Goal: Communication & Community: Answer question/provide support

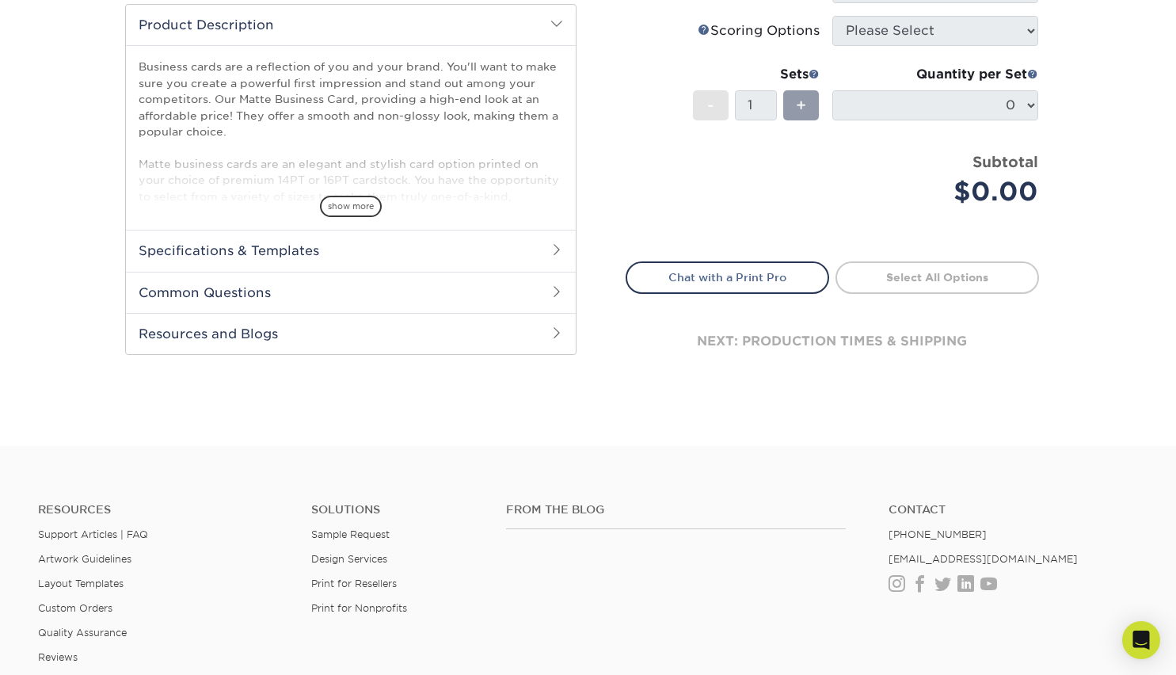
scroll to position [512, 0]
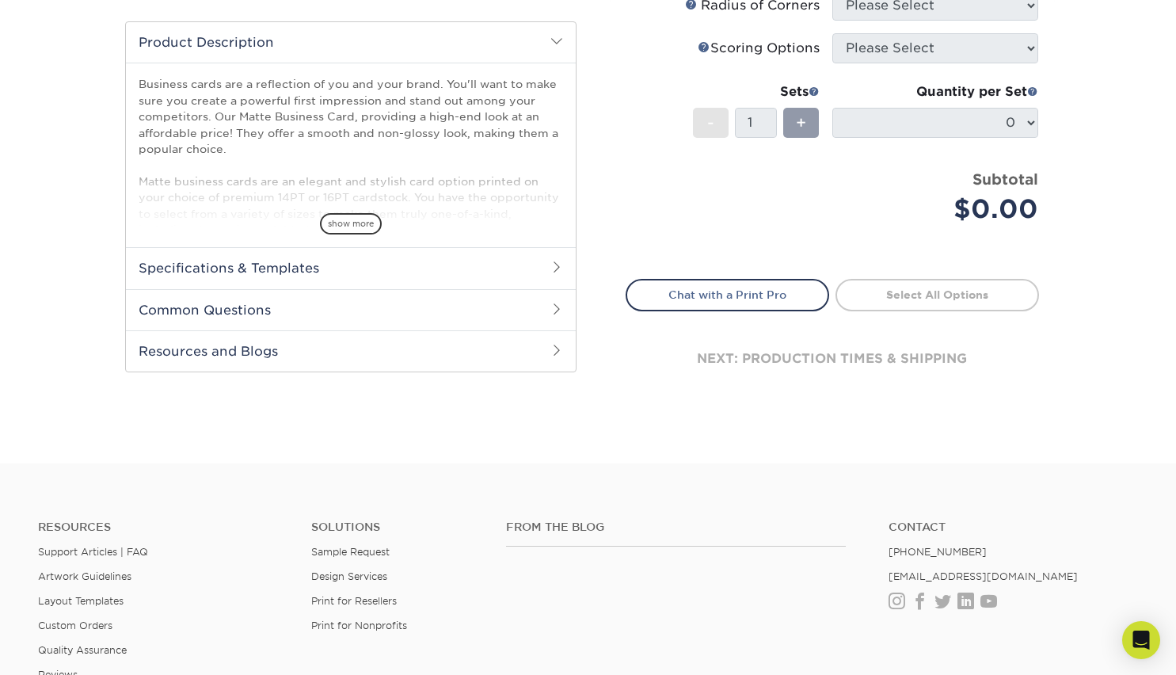
click at [545, 269] on h2 "Specifications & Templates" at bounding box center [351, 267] width 450 height 41
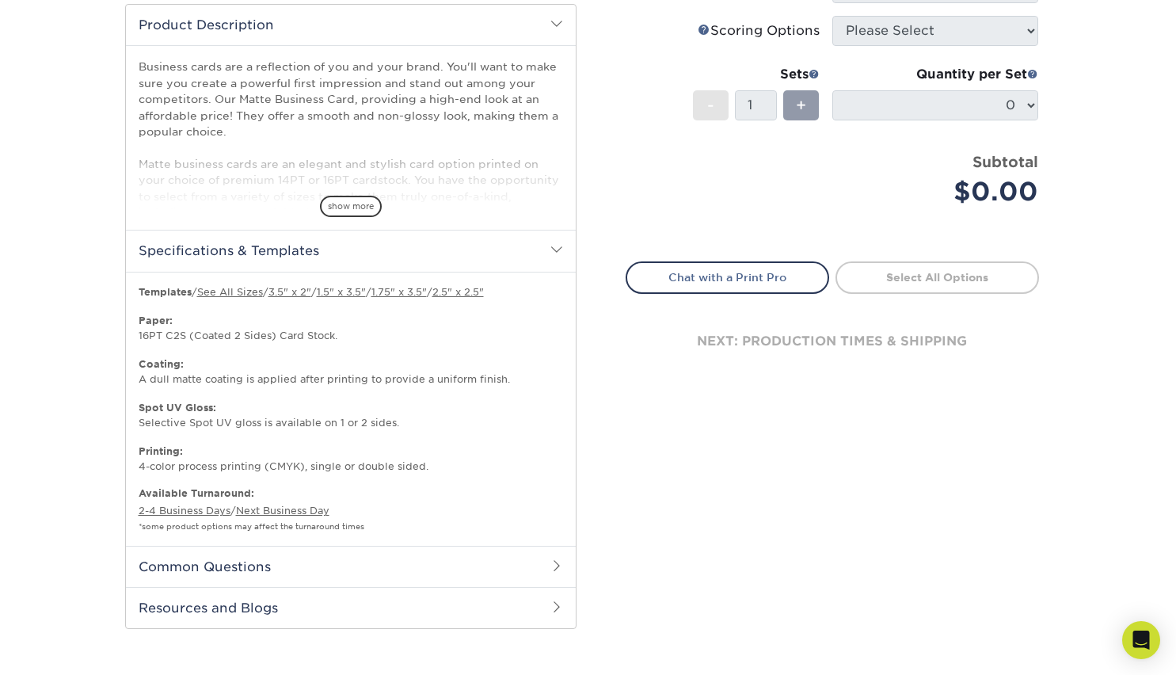
scroll to position [545, 0]
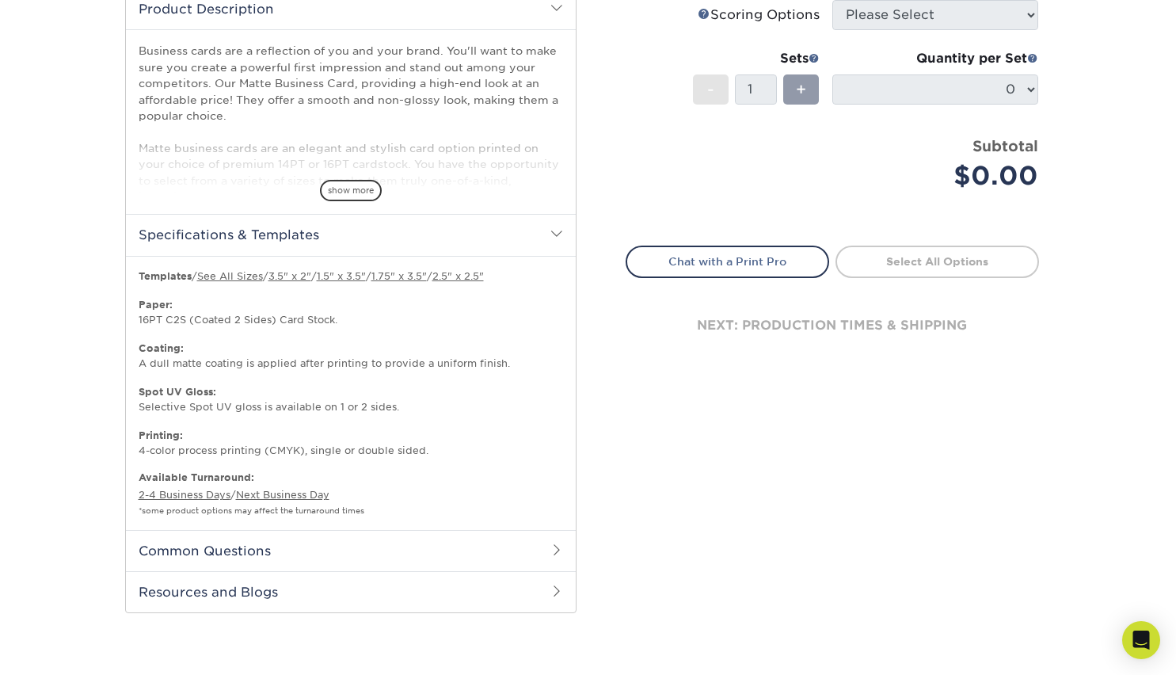
click at [486, 536] on h2 "Common Questions" at bounding box center [351, 550] width 450 height 41
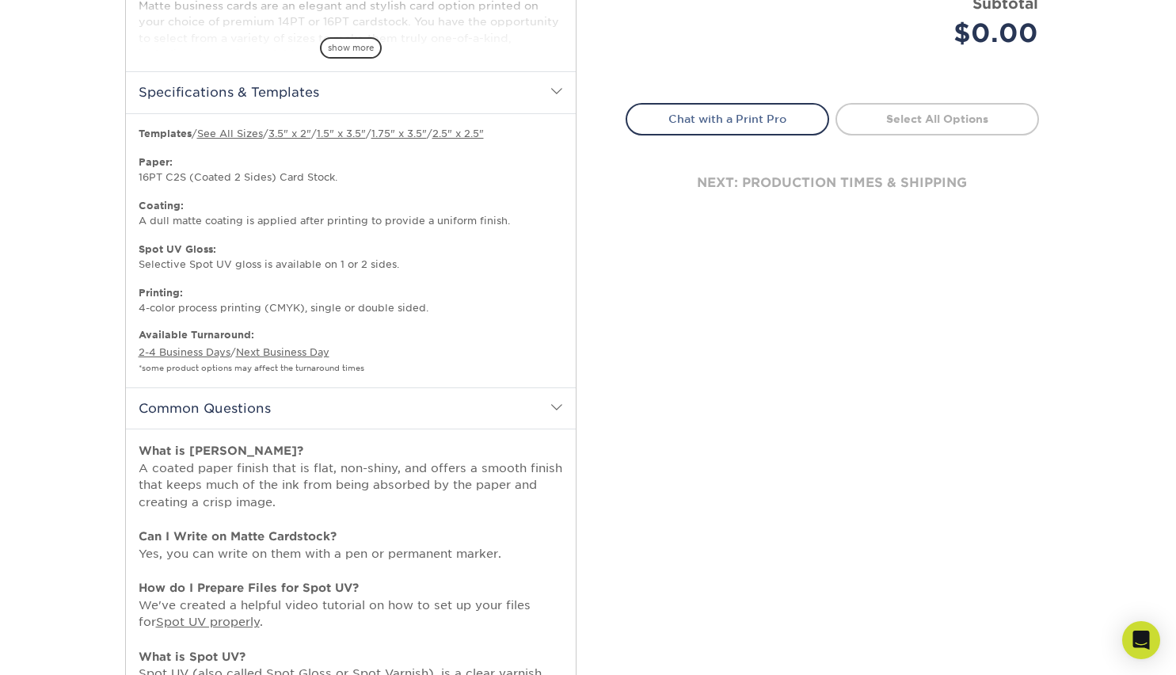
scroll to position [687, 0]
click at [309, 135] on link "3.5" x 2"" at bounding box center [290, 134] width 43 height 12
click at [603, 202] on div "Select your options: Sizes Help Sizes Please Select 1.5" x 3.5" - Mini -" at bounding box center [826, 261] width 475 height 1631
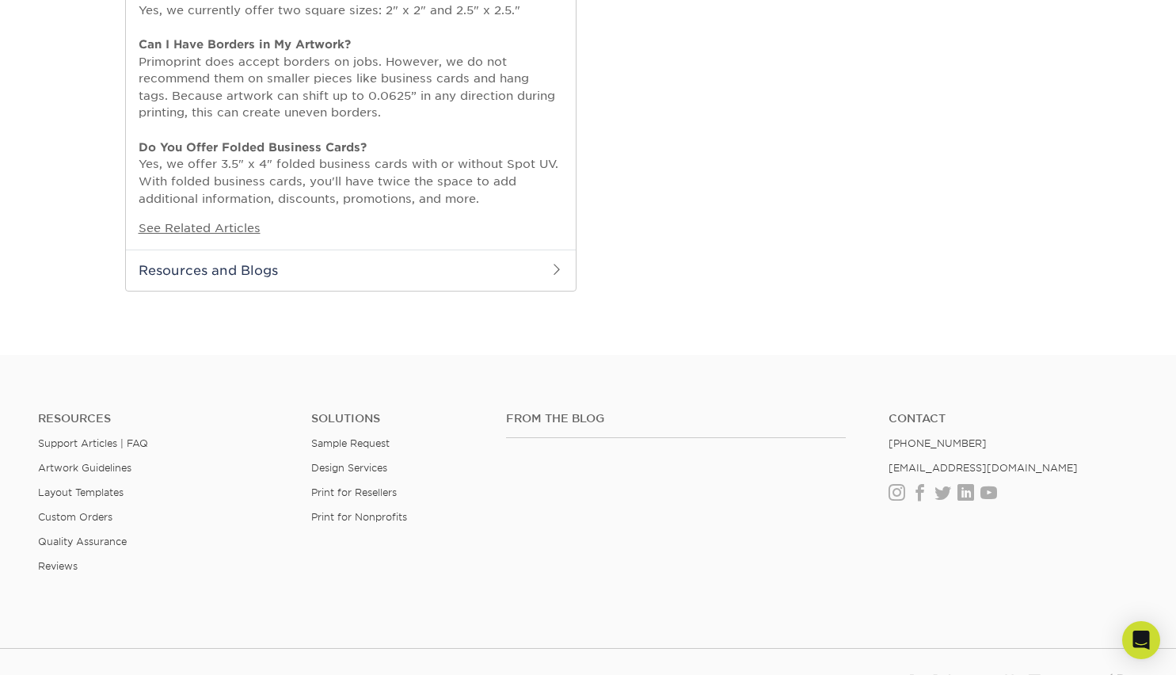
scroll to position [1452, 0]
click at [109, 444] on link "Support Articles | FAQ" at bounding box center [93, 445] width 110 height 12
click at [1144, 637] on icon "Open Intercom Messenger" at bounding box center [1141, 640] width 18 height 21
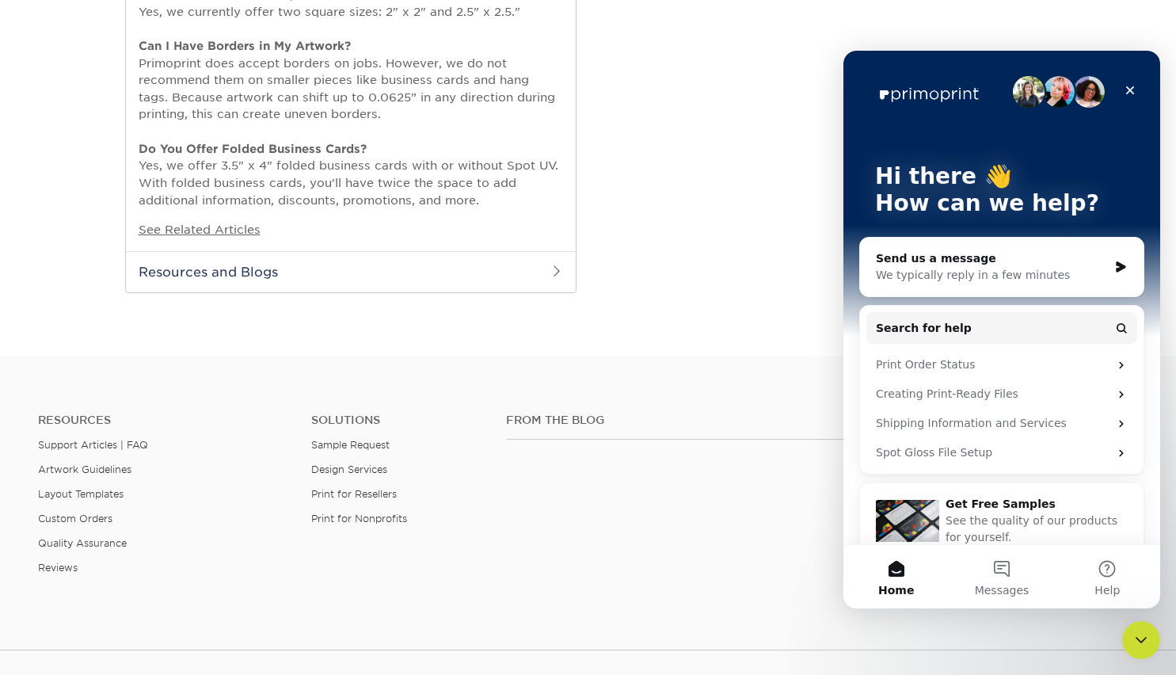
scroll to position [0, 0]
click at [981, 280] on div "We typically reply in a few minutes" at bounding box center [992, 275] width 232 height 17
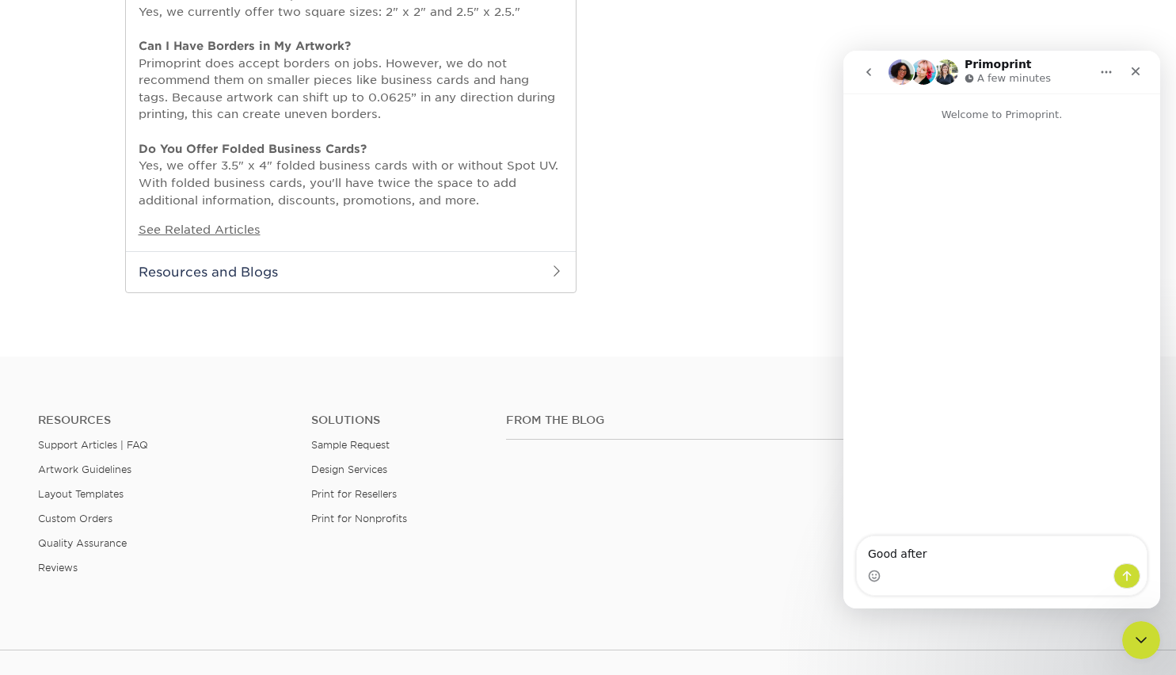
type textarea "Good after"
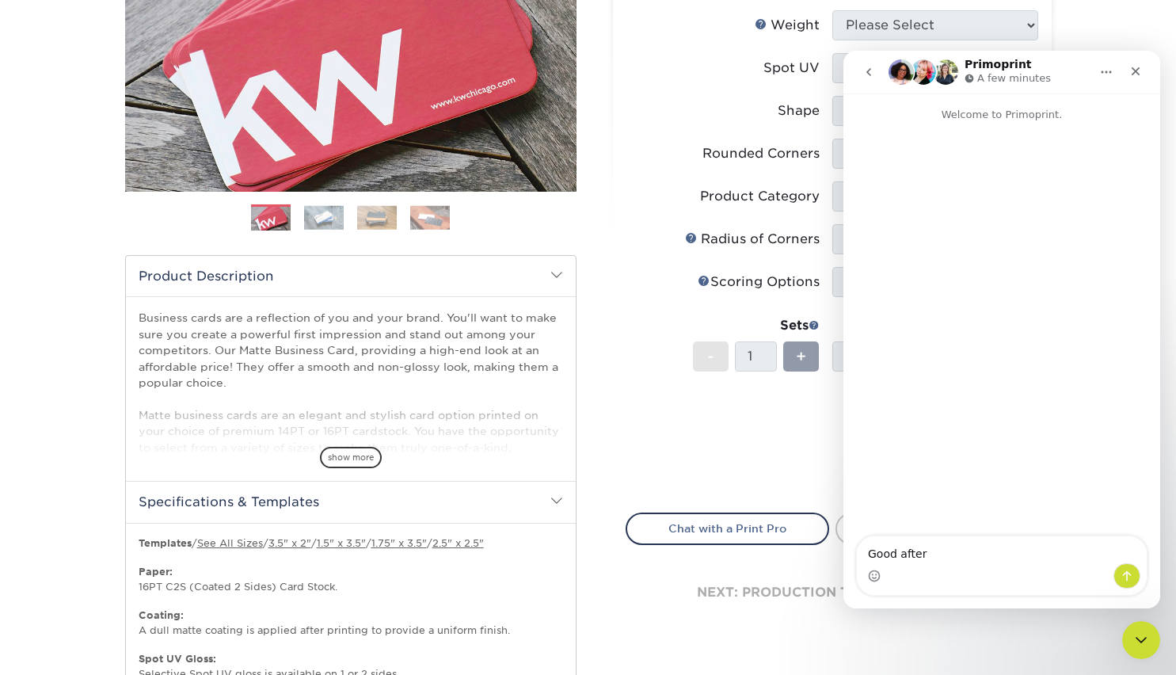
scroll to position [274, 0]
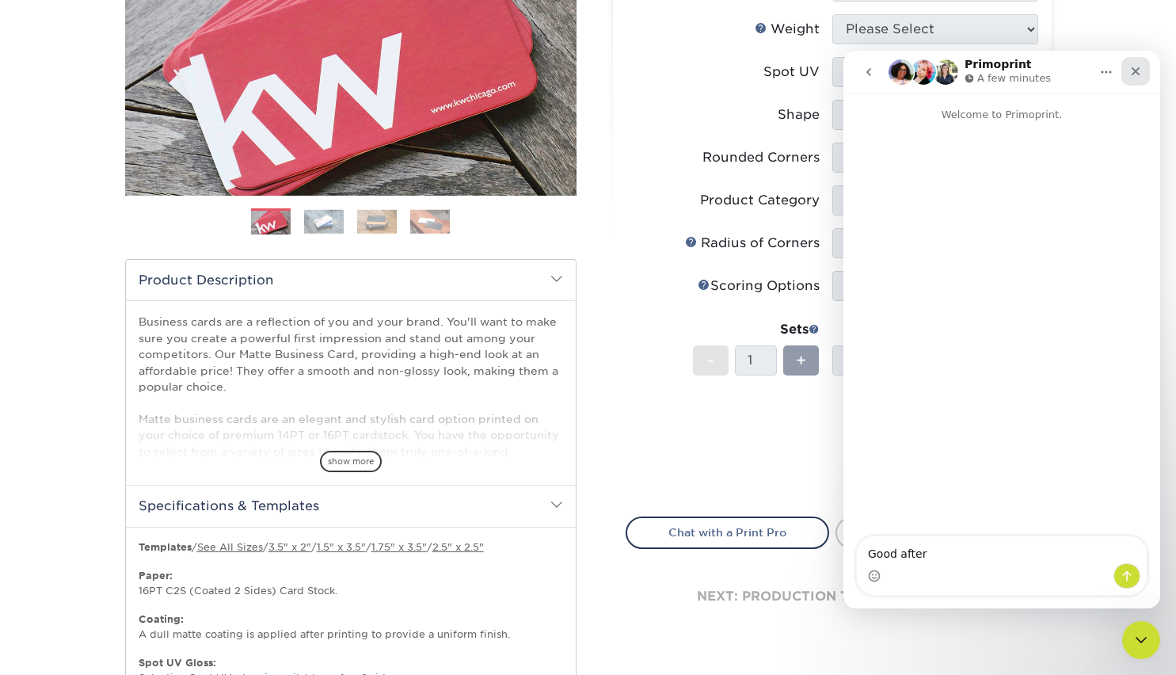
click at [1141, 72] on icon "Close" at bounding box center [1136, 71] width 13 height 13
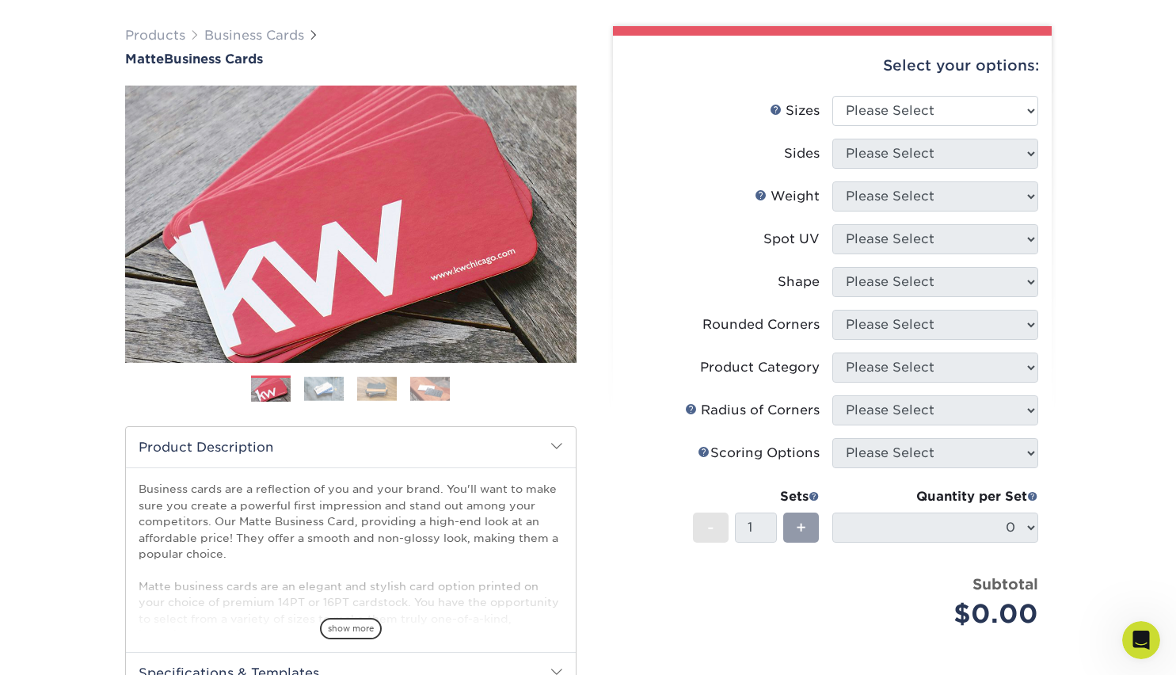
scroll to position [0, 0]
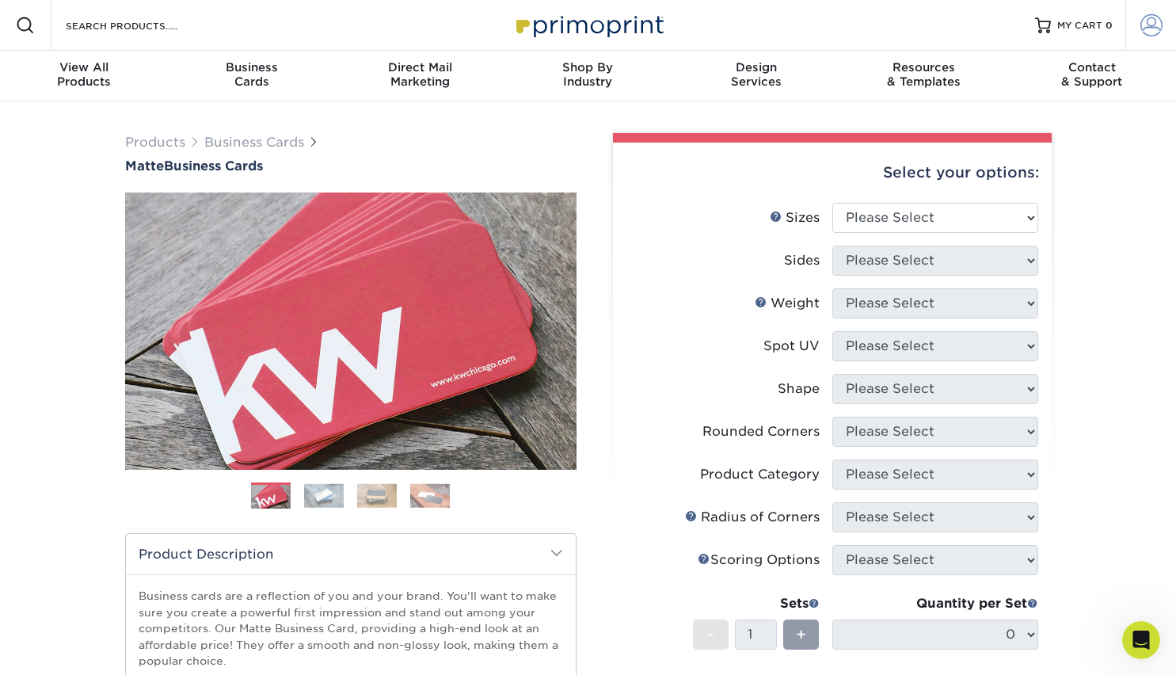
click at [1156, 29] on span at bounding box center [1152, 25] width 22 height 22
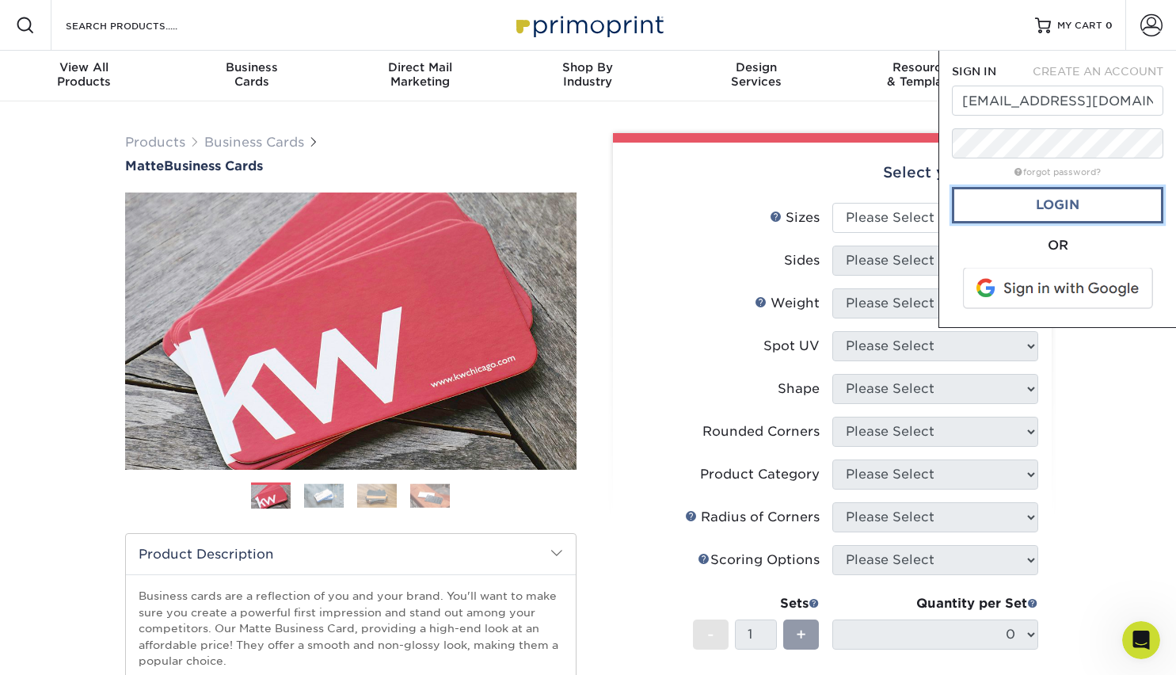
click at [1038, 216] on link "Login" at bounding box center [1057, 205] width 211 height 36
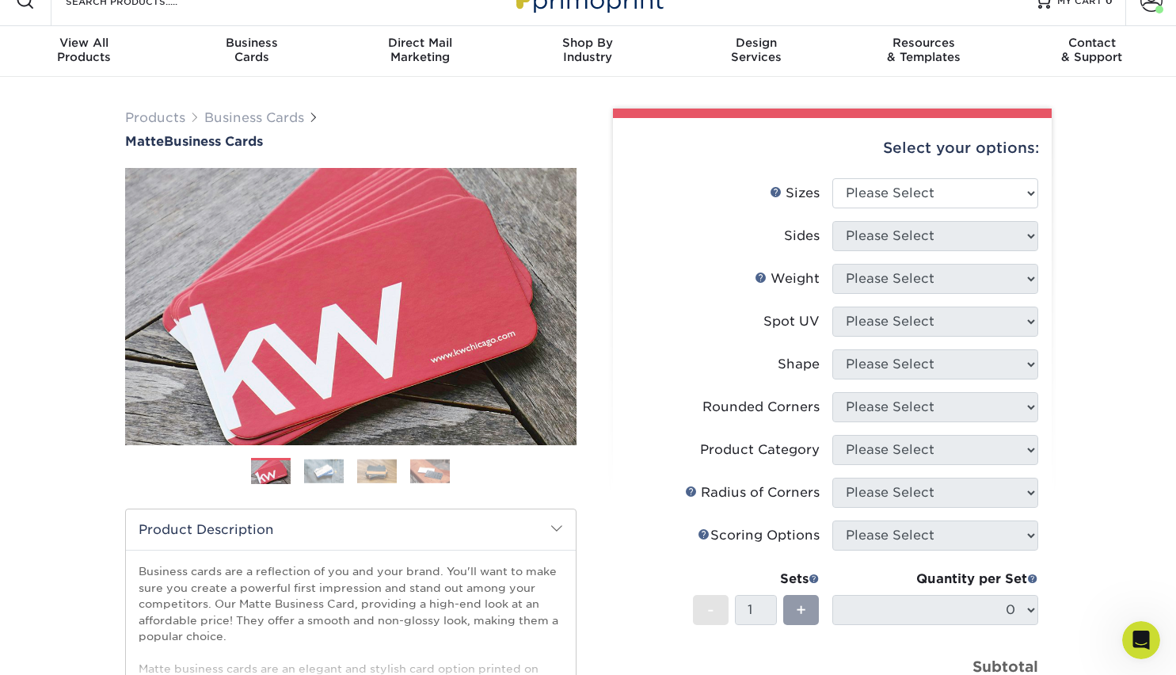
scroll to position [21, 0]
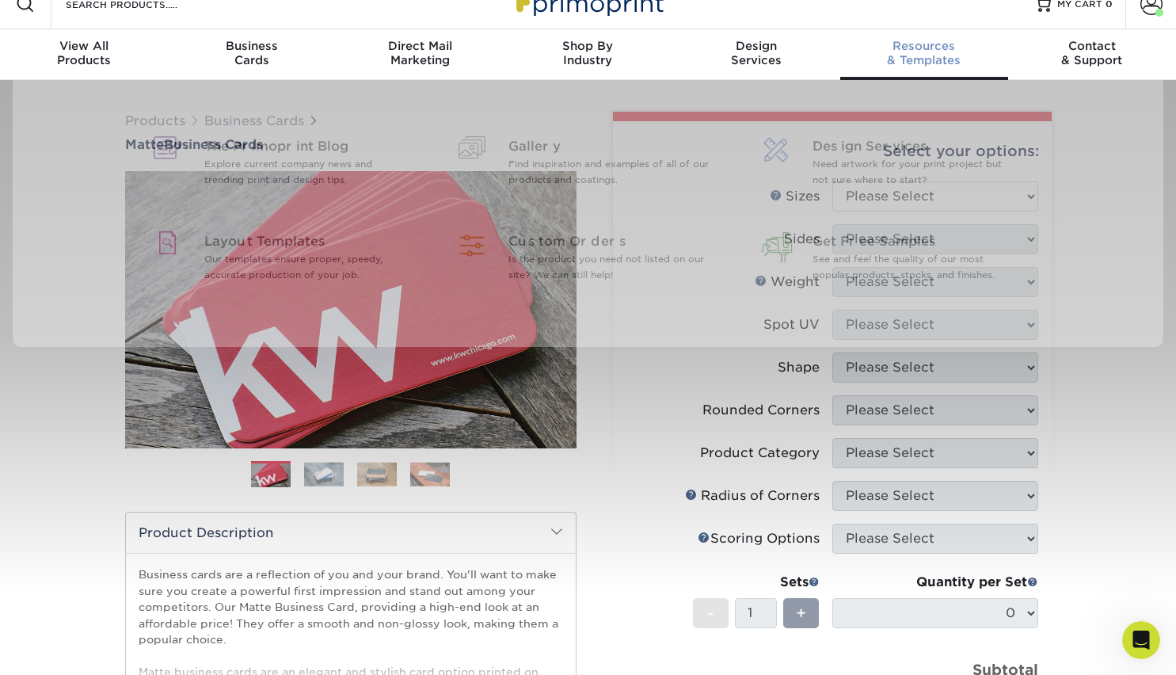
click at [914, 54] on div "Resources & Templates" at bounding box center [924, 53] width 168 height 29
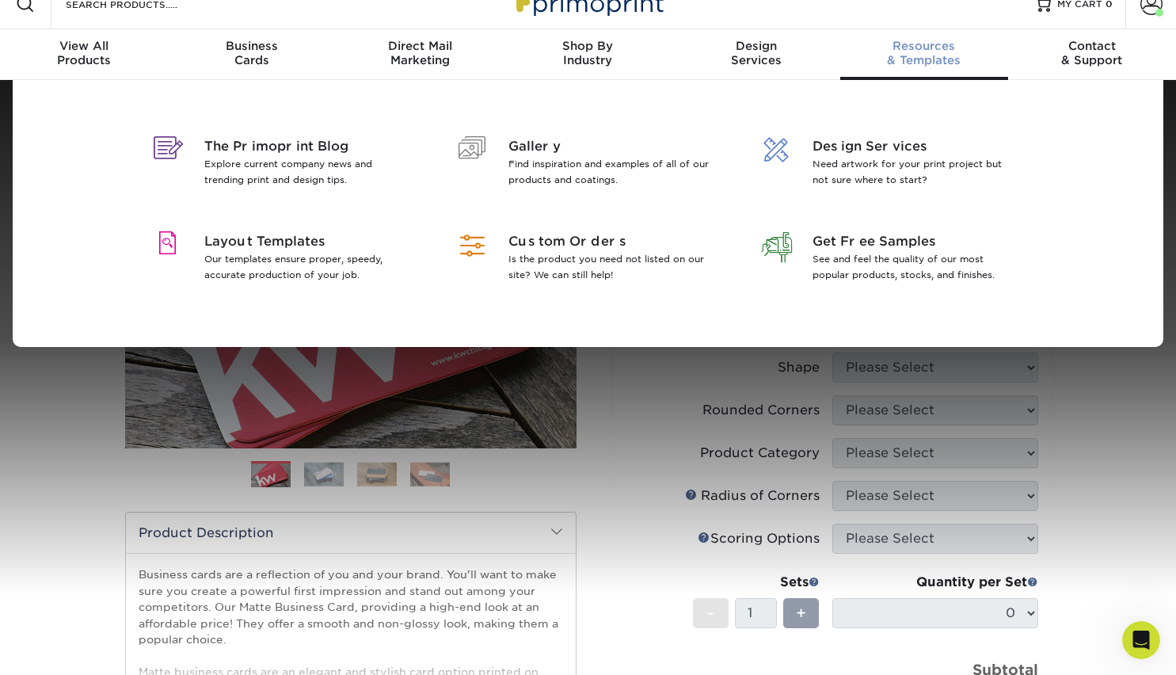
click at [914, 54] on div "Resources & Templates" at bounding box center [924, 53] width 168 height 29
click at [310, 145] on span "The Primoprint Blog" at bounding box center [306, 146] width 205 height 19
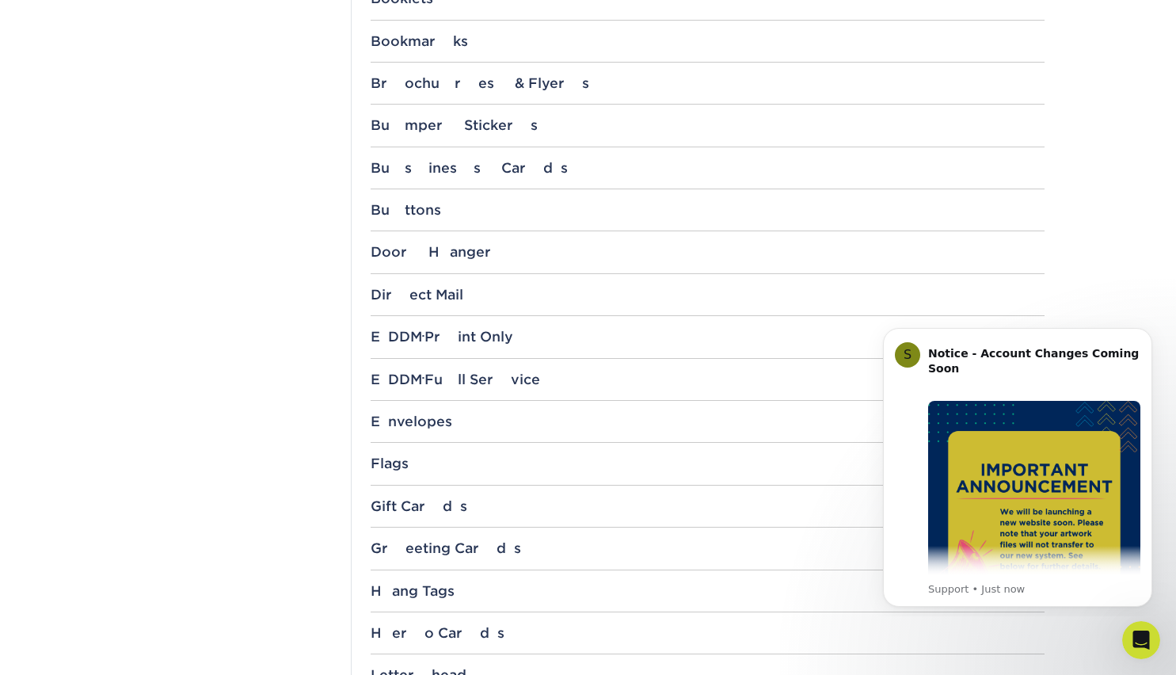
scroll to position [821, 0]
click at [436, 159] on div "Business Cards" at bounding box center [708, 167] width 674 height 16
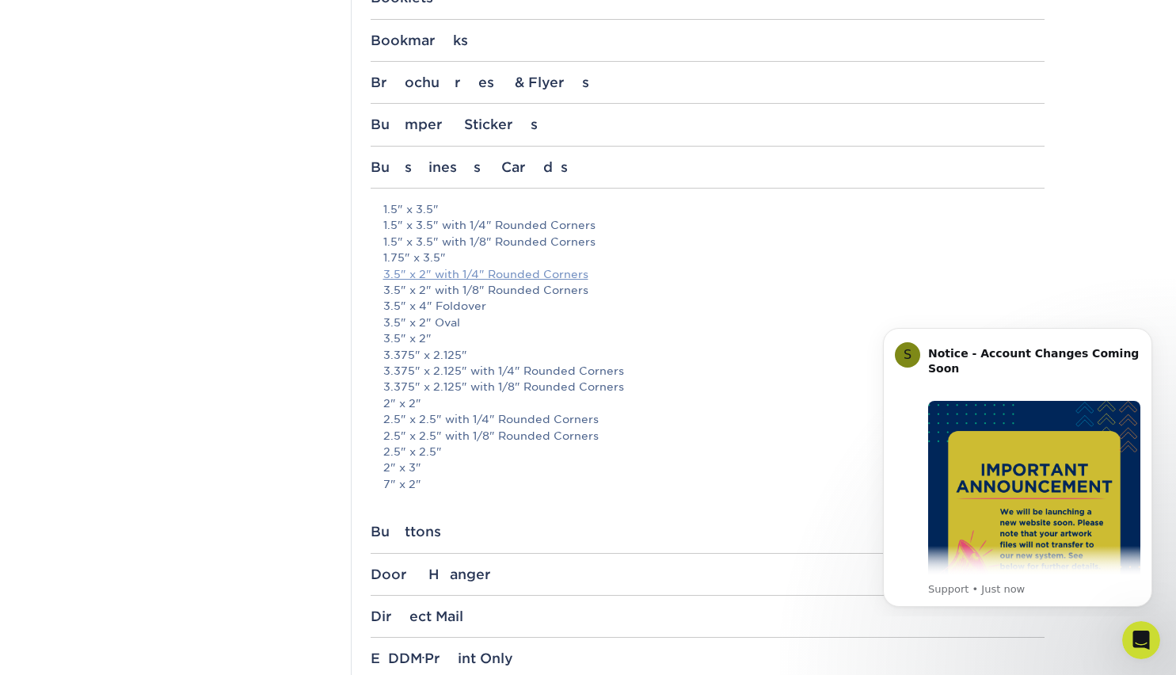
click at [447, 273] on link "3.5" x 2" with 1/4" Rounded Corners" at bounding box center [485, 274] width 205 height 13
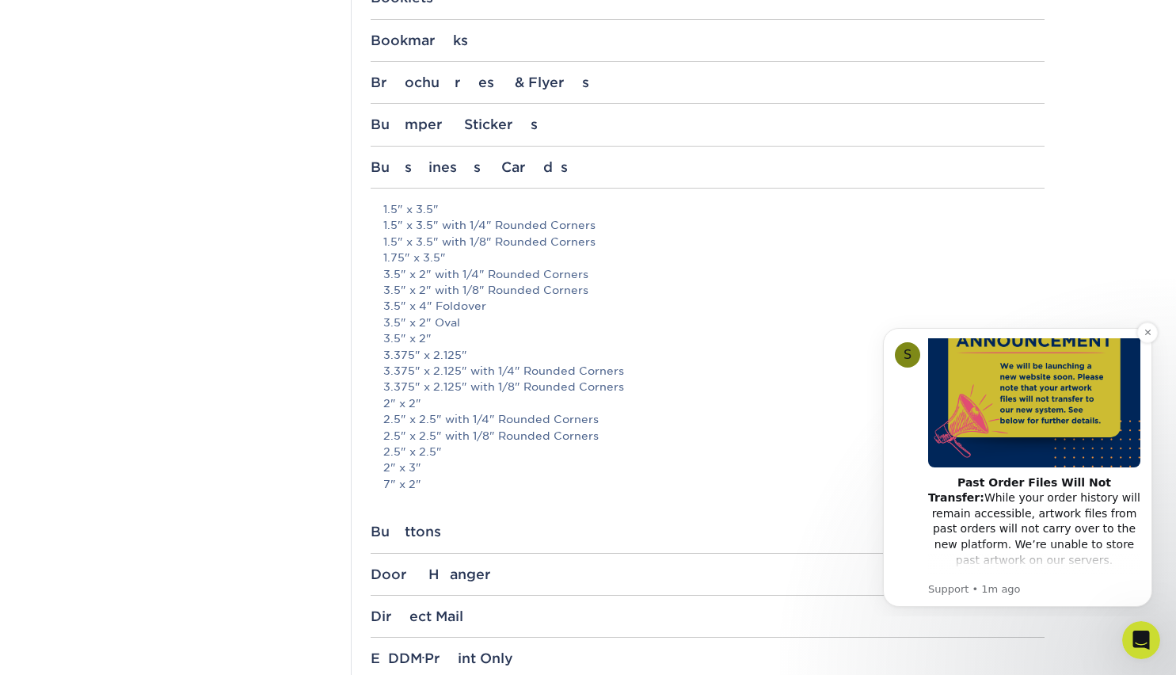
scroll to position [163, 0]
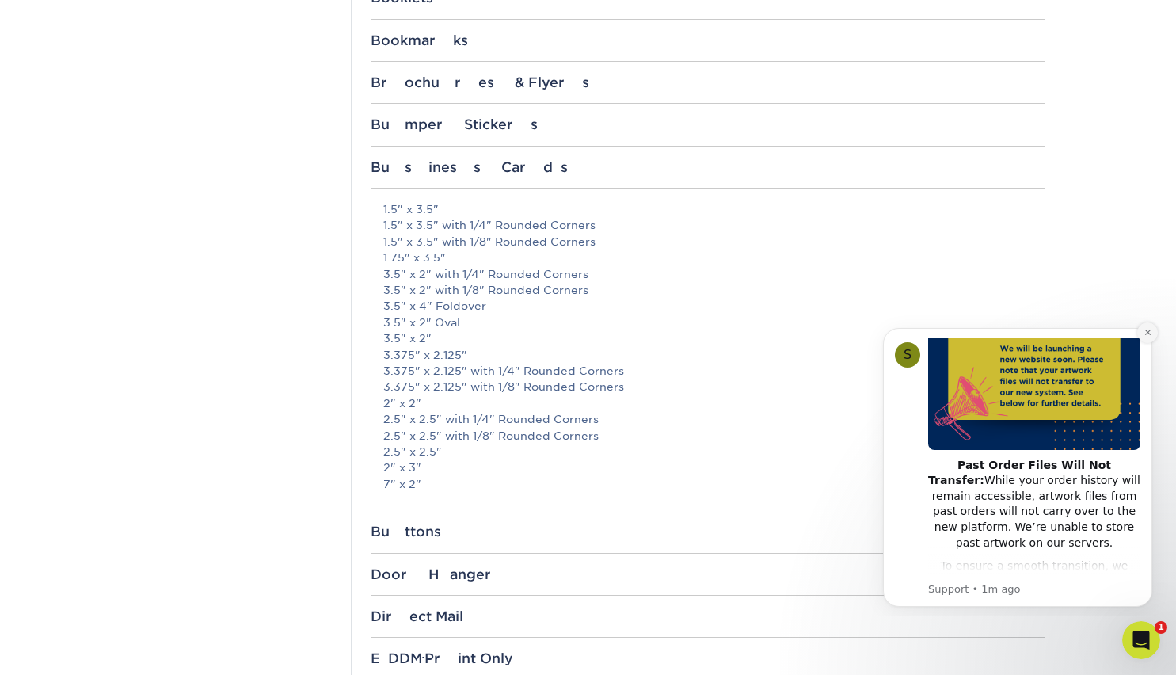
click at [1146, 331] on icon "Dismiss notification" at bounding box center [1148, 333] width 6 height 6
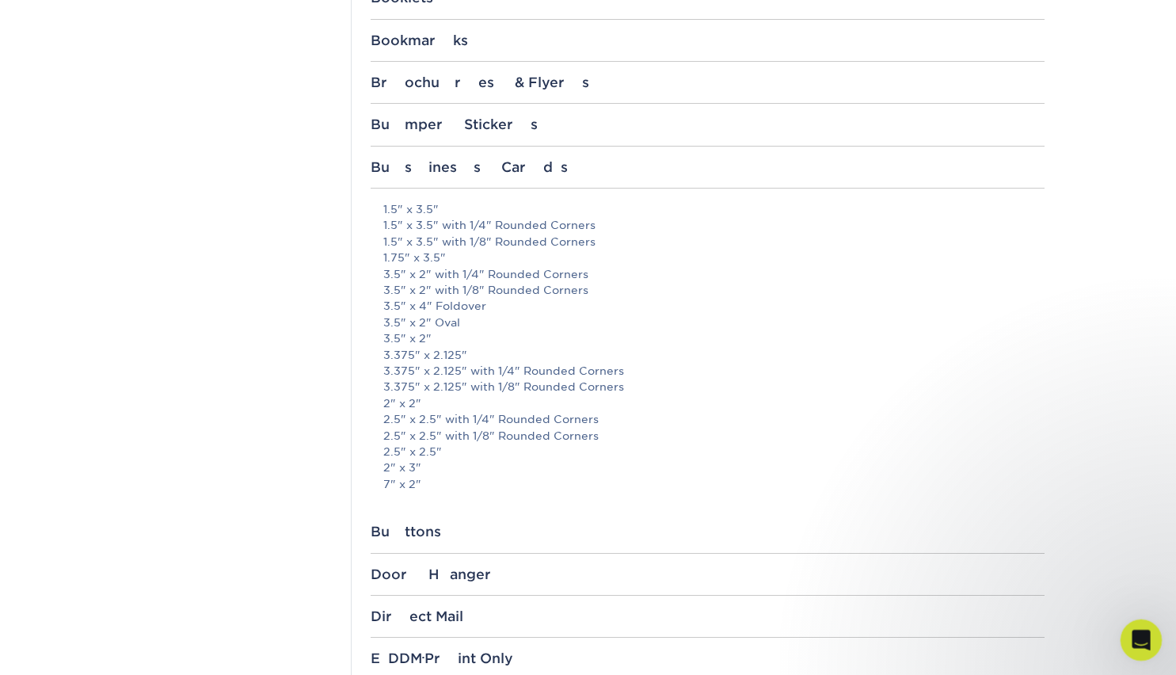
click at [1140, 631] on icon "Open Intercom Messenger" at bounding box center [1139, 638] width 26 height 26
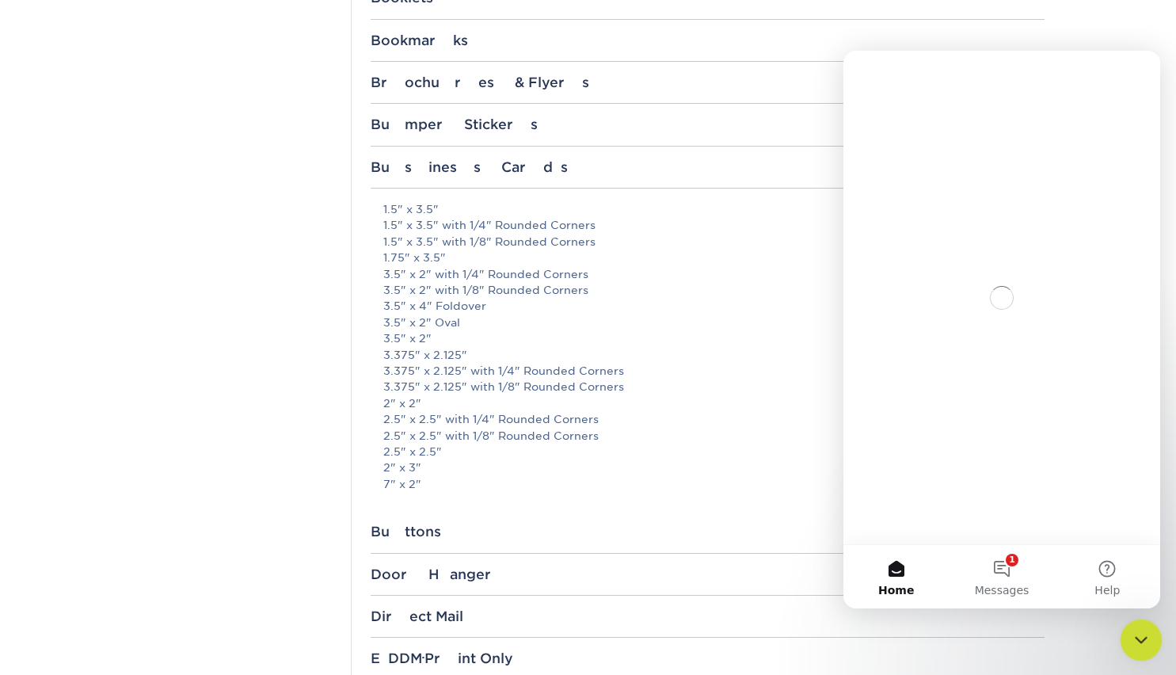
scroll to position [0, 0]
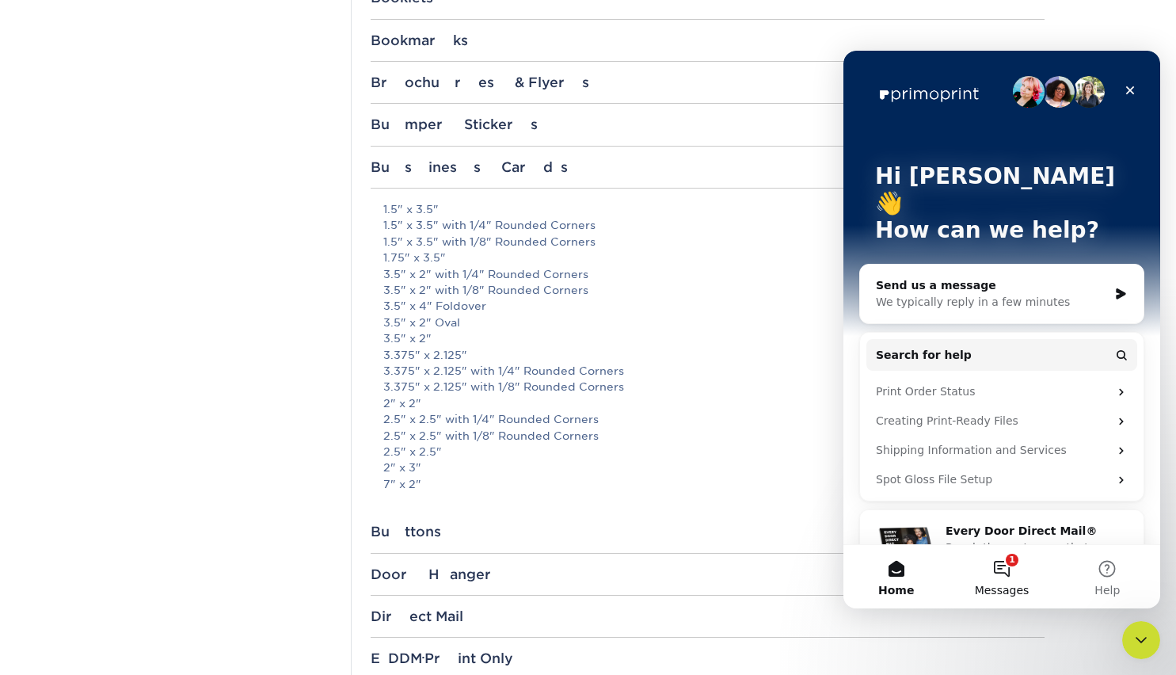
click at [998, 559] on button "1 Messages" at bounding box center [1001, 576] width 105 height 63
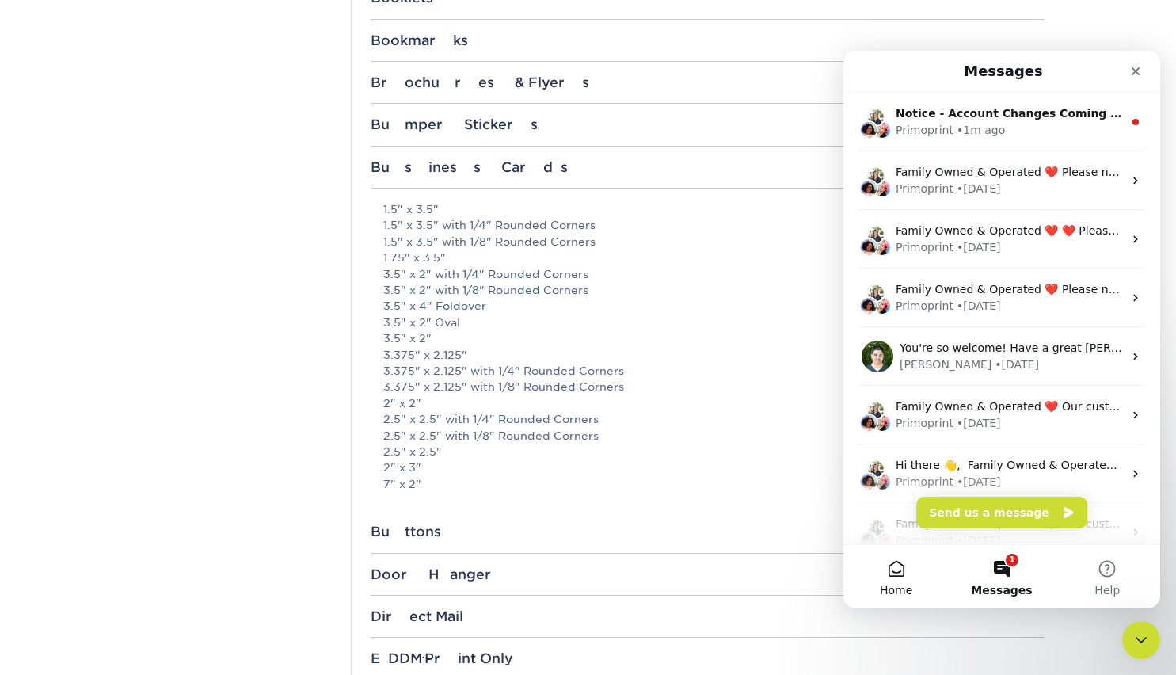
click at [910, 576] on button "Home" at bounding box center [896, 576] width 105 height 63
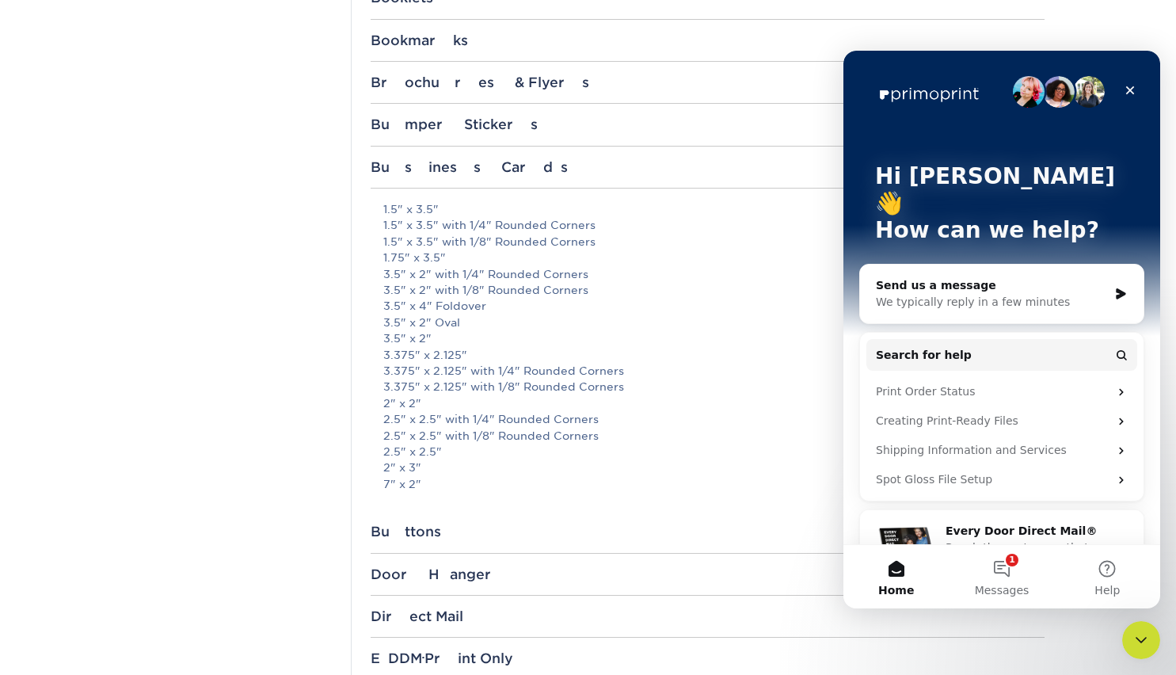
click at [955, 294] on div "We typically reply in a few minutes" at bounding box center [992, 302] width 232 height 17
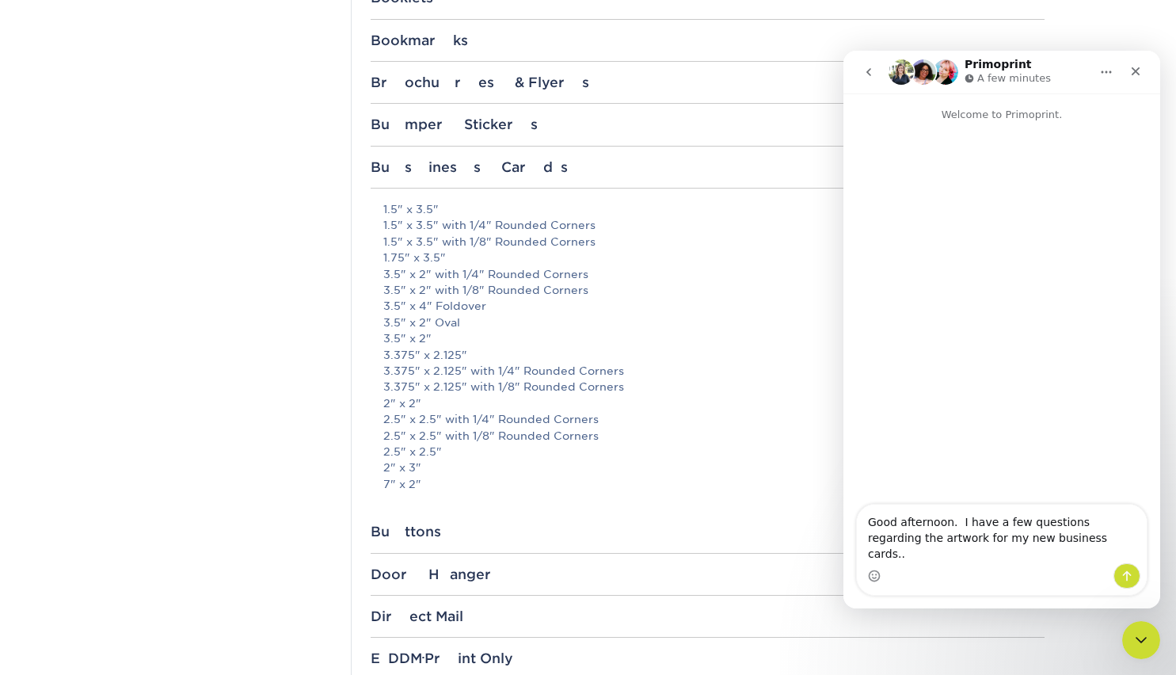
type textarea "Good afternoon. I have a few questions regarding the artwork for my new busines…"
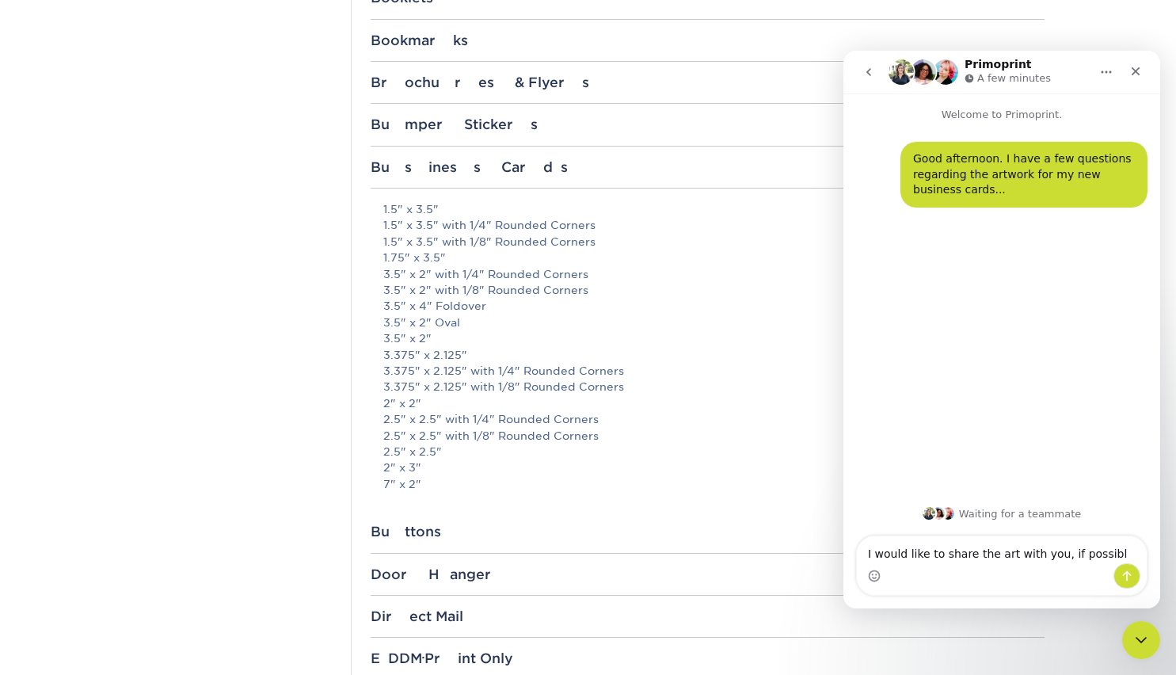
type textarea "I would like to share the art with you, if possible"
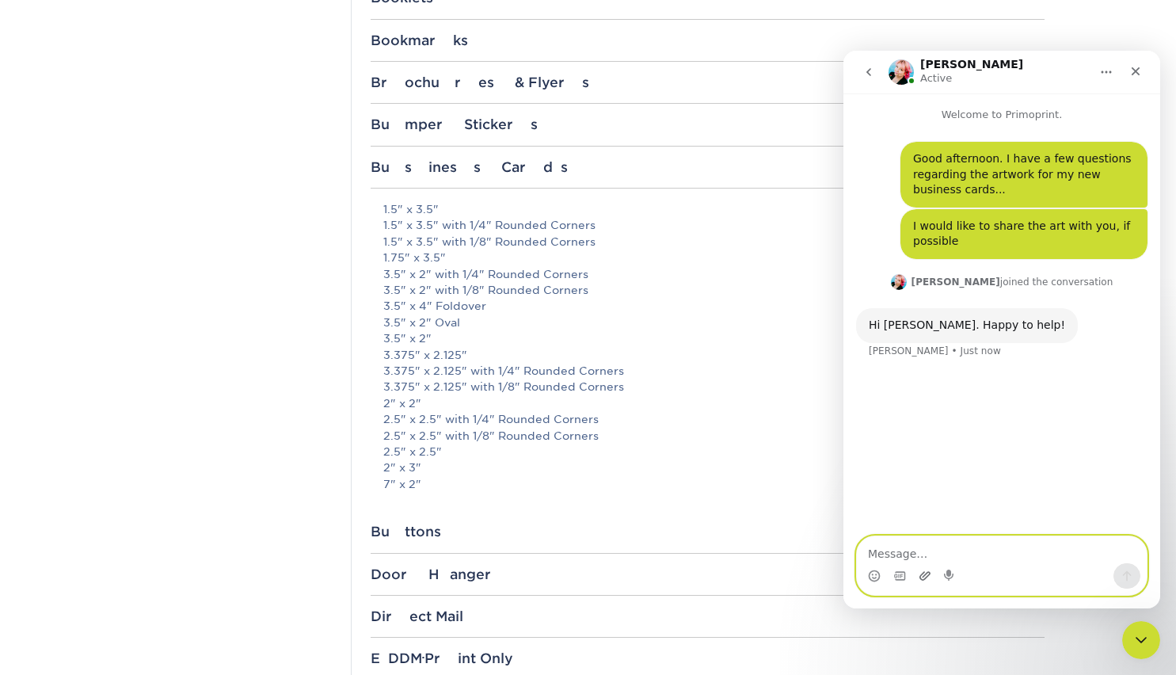
click at [925, 570] on icon "Upload attachment" at bounding box center [925, 576] width 13 height 13
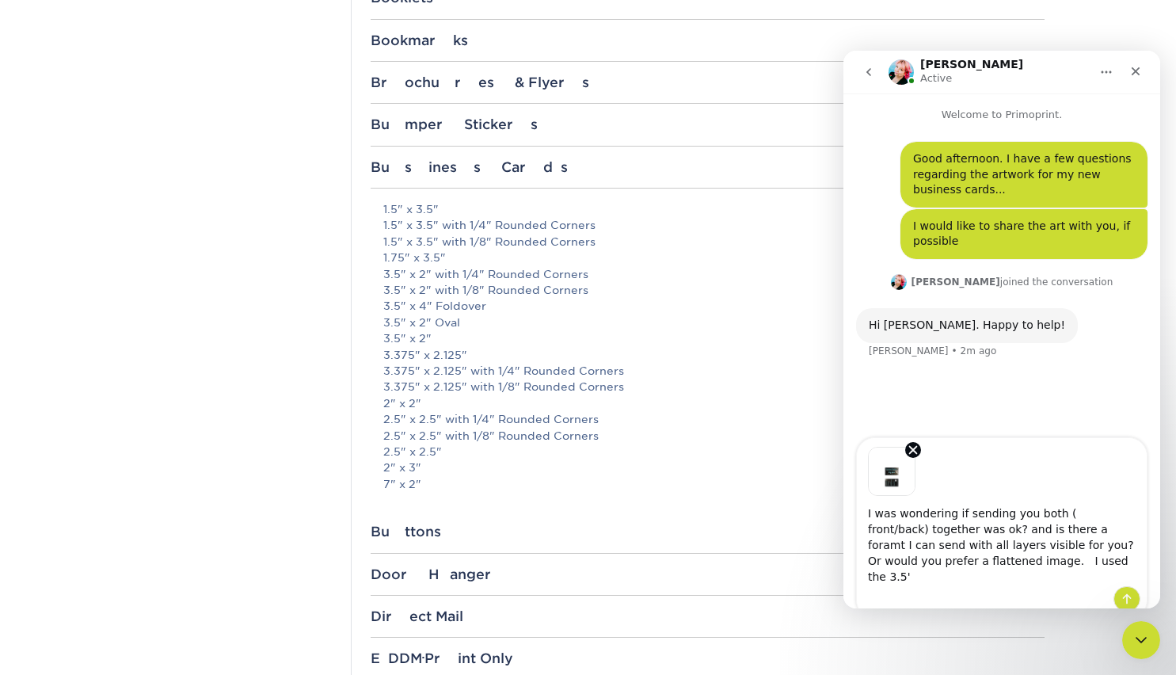
click at [1008, 554] on textarea "I was wondering if sending you both ( front/back) together was ok? and is there…" at bounding box center [1002, 541] width 290 height 90
type textarea "I was wondering if sending you both ( front/back) together was ok? and is there…"
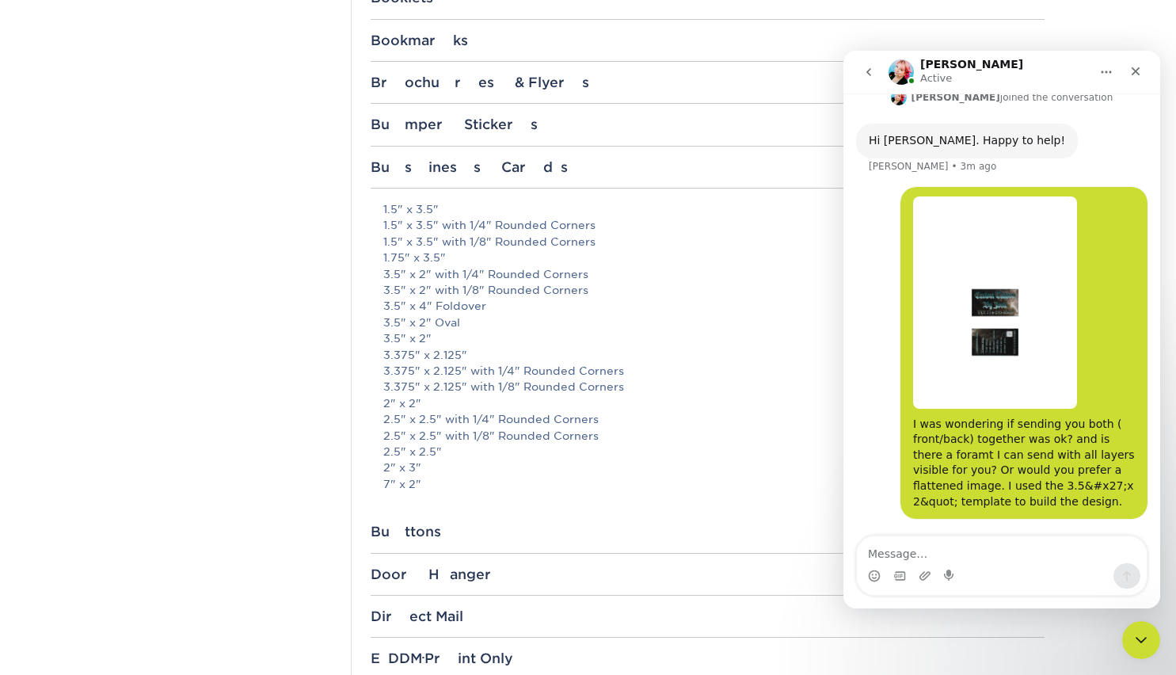
scroll to position [246, 0]
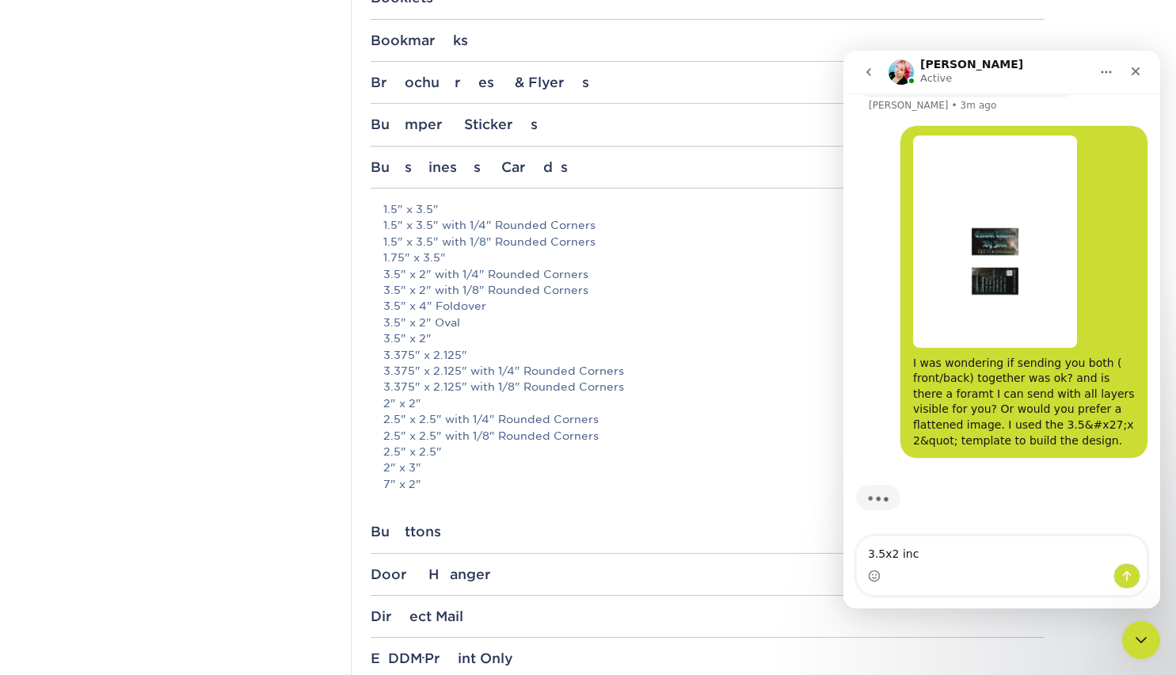
type textarea "3.5x2 inch"
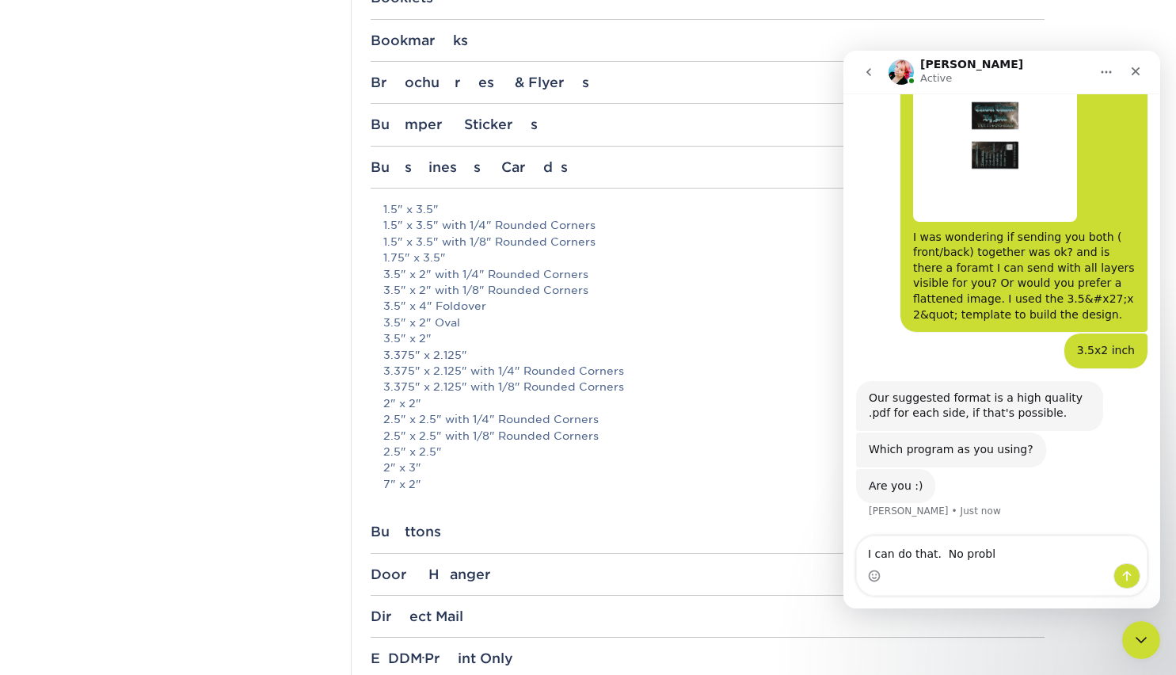
scroll to position [356, 0]
type textarea "I can do that. No problemo"
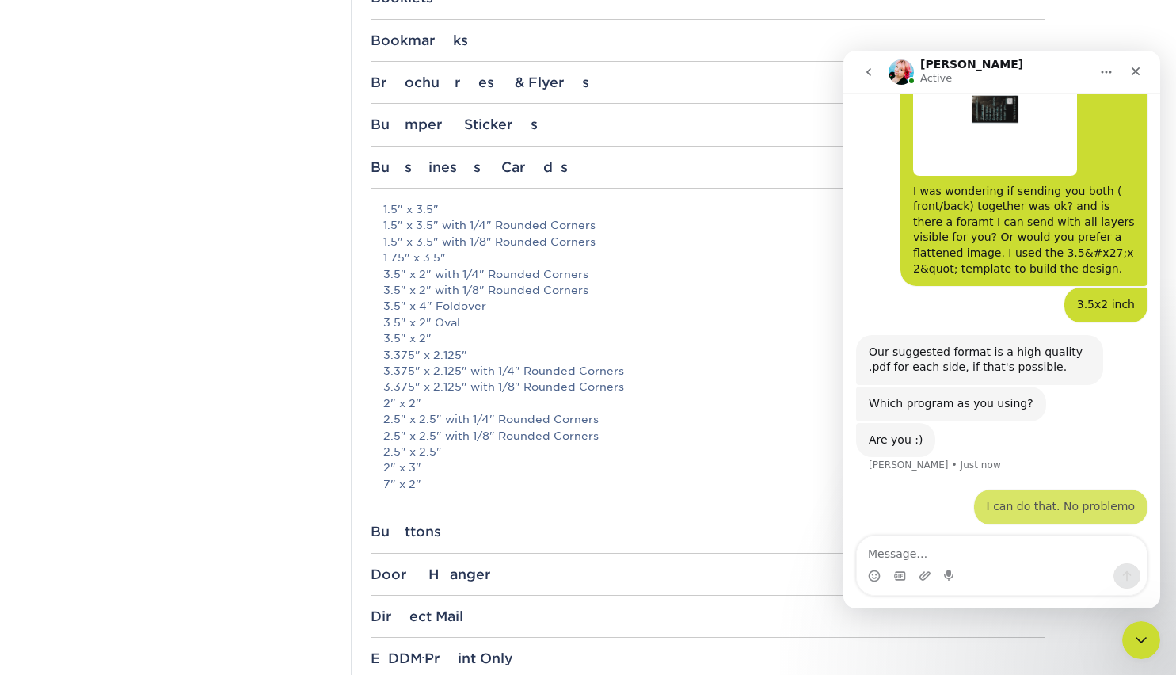
scroll to position [402, 0]
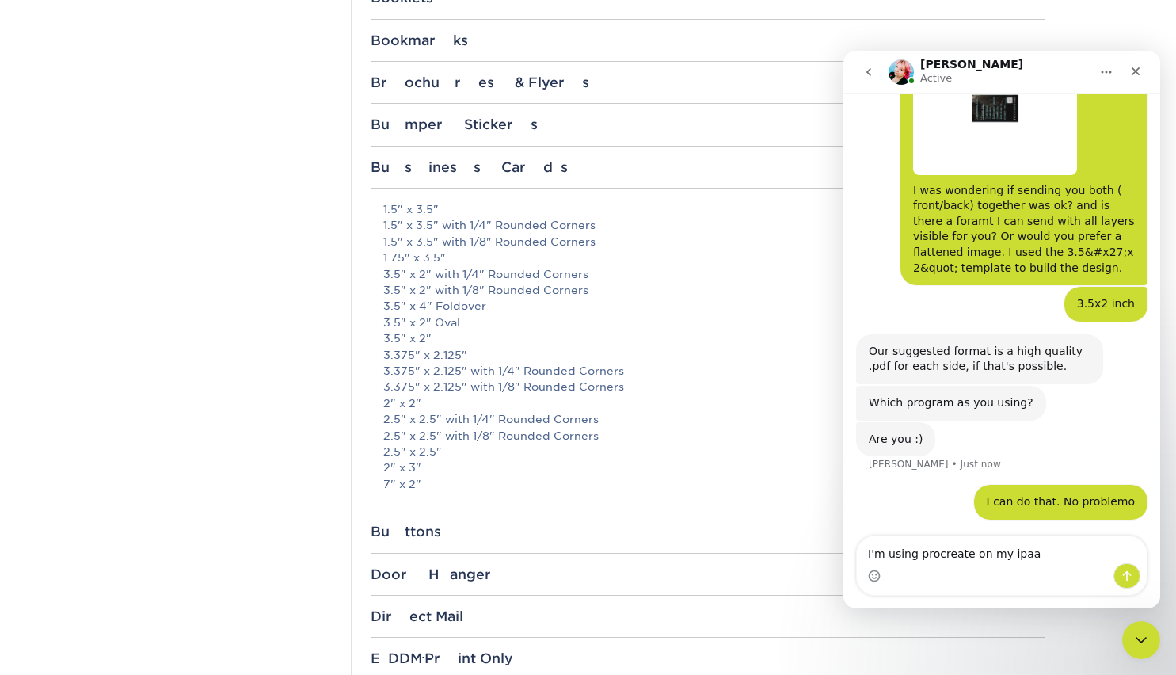
type textarea "I'm using procreate on my ipaad"
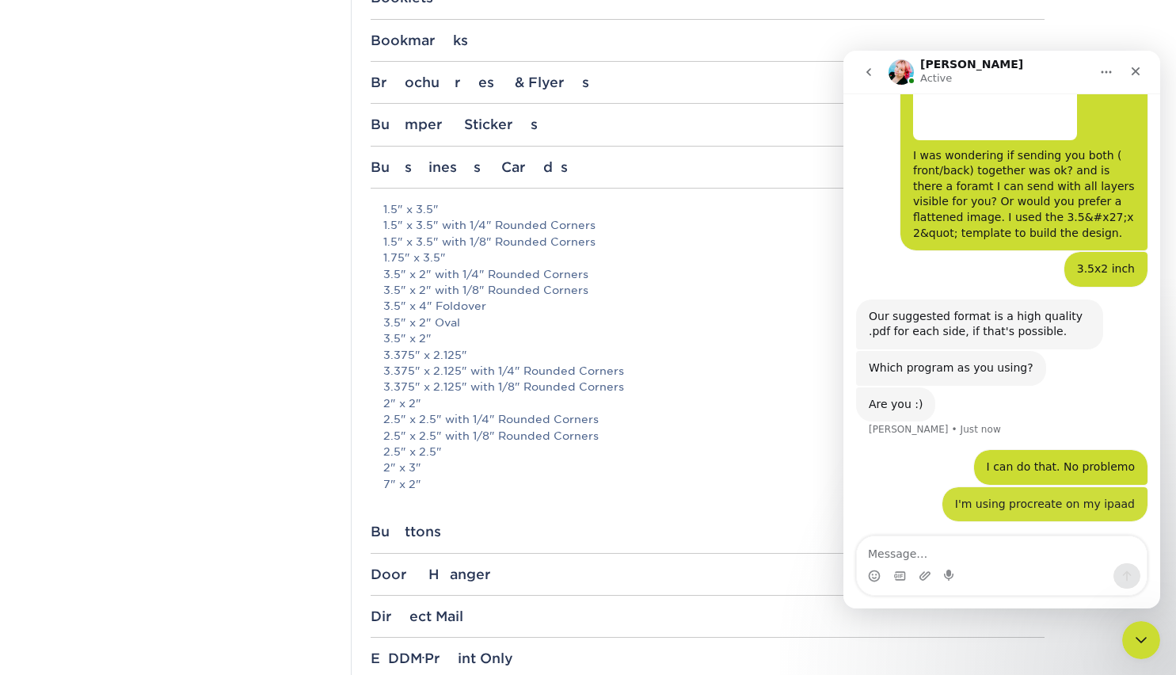
scroll to position [439, 0]
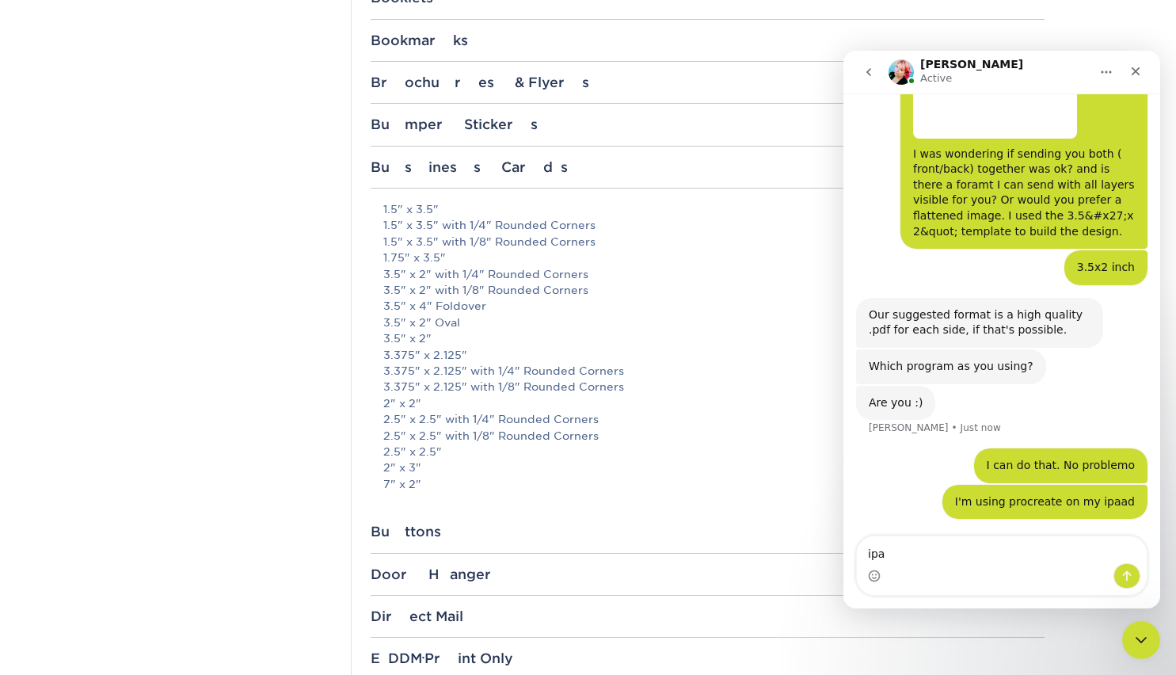
type textarea "ipad"
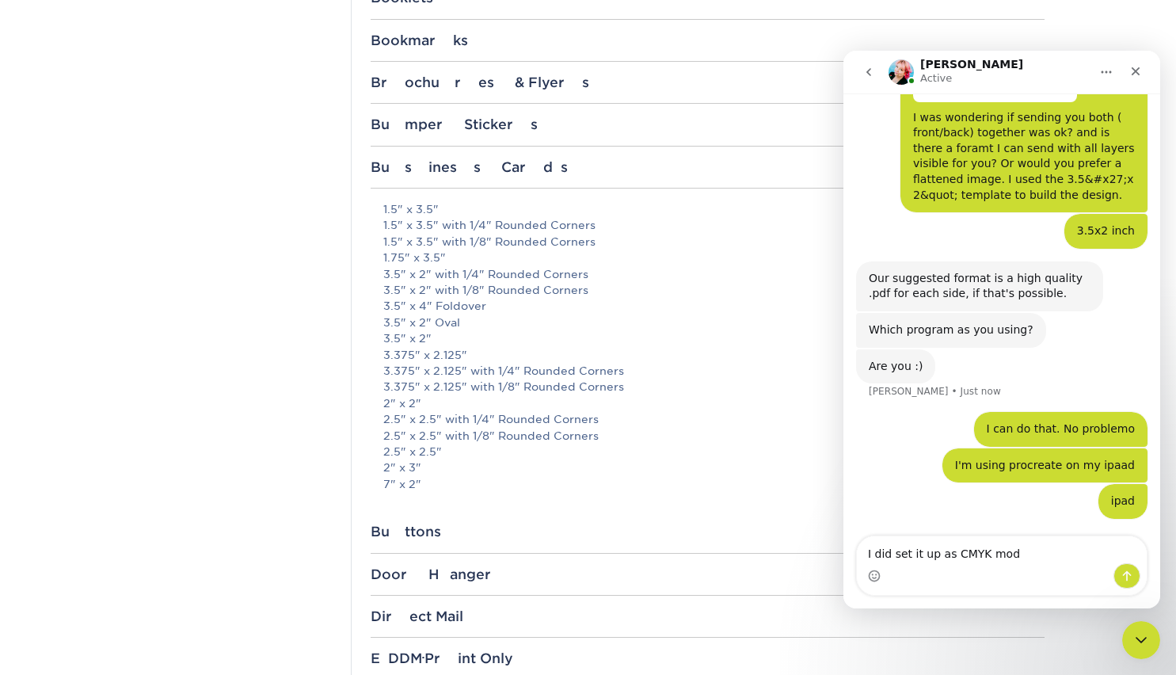
type textarea "I did set it up as CMYK mode"
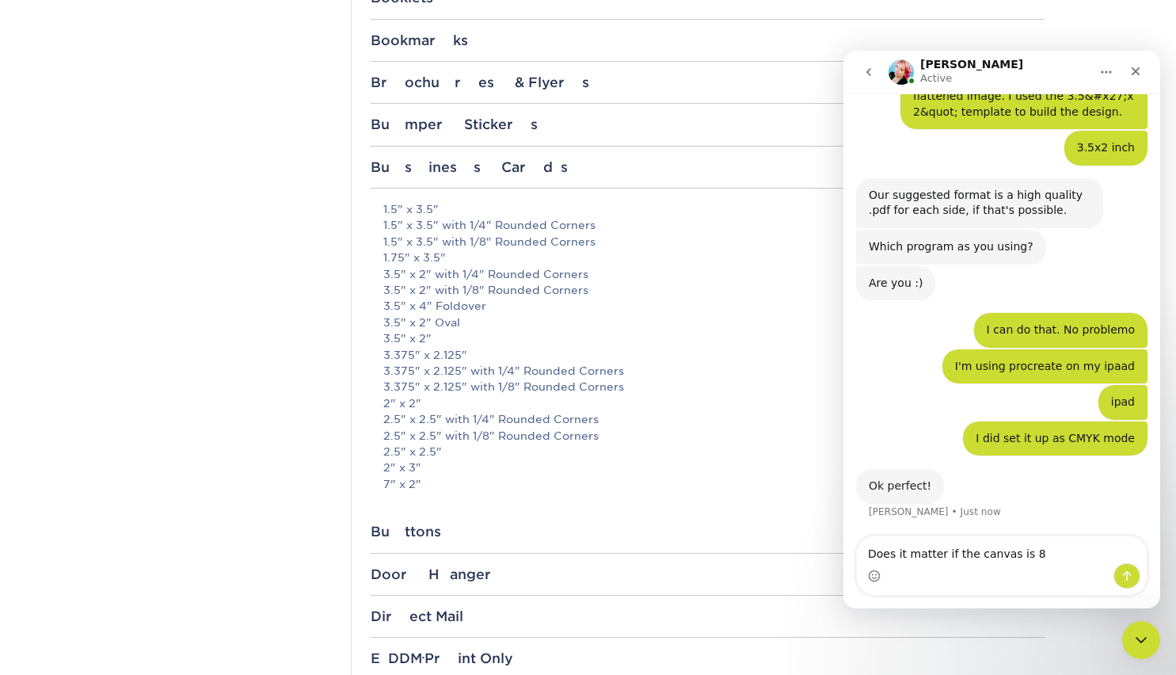
scroll to position [558, 0]
type textarea "Does it matter if the canvas is 8.5 x 11?"
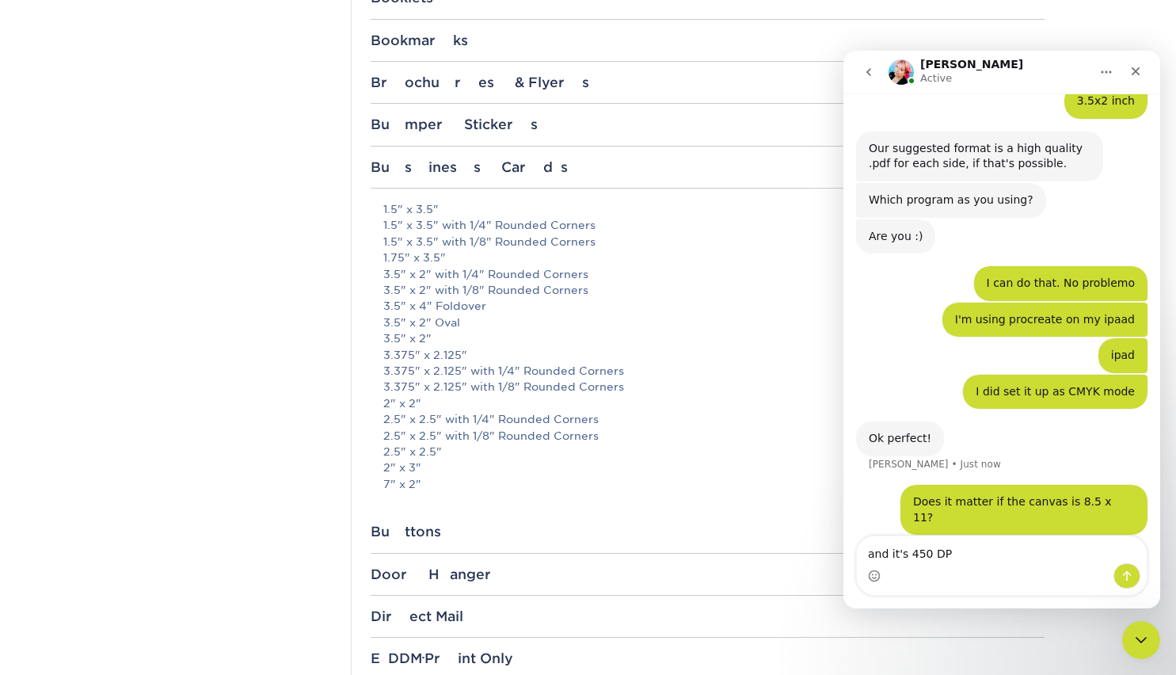
type textarea "and it's 450 DPI"
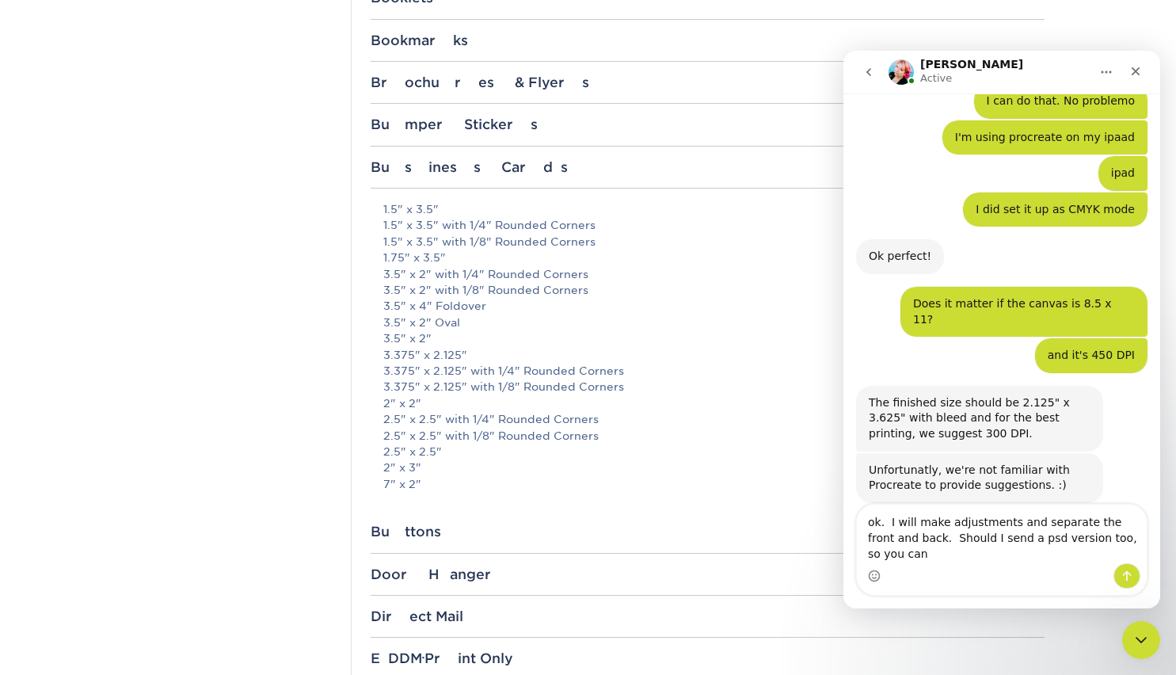
scroll to position [803, 0]
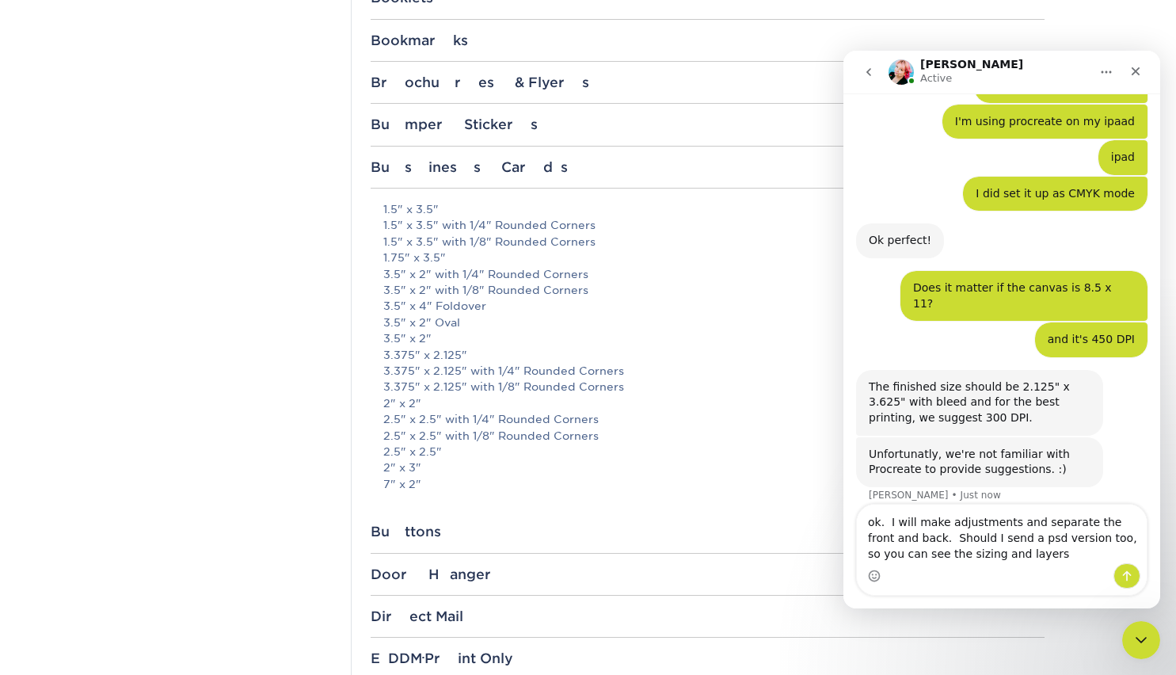
type textarea "ok. I will make adjustments and separate the front and back. Should I send a ps…"
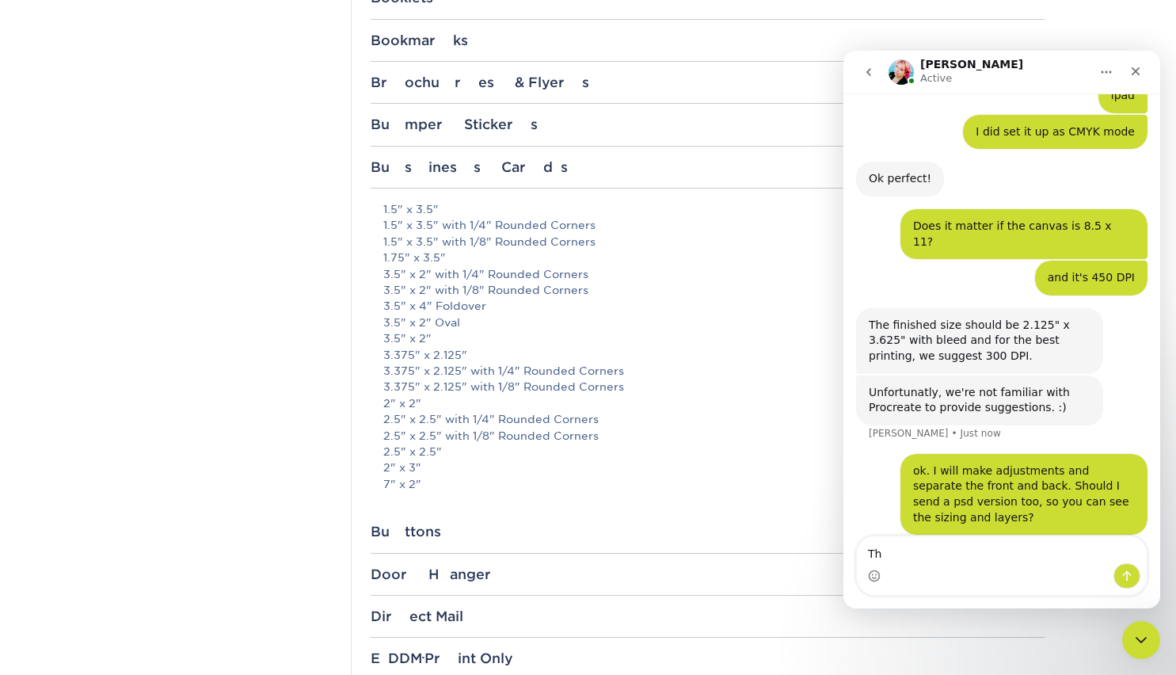
scroll to position [926, 0]
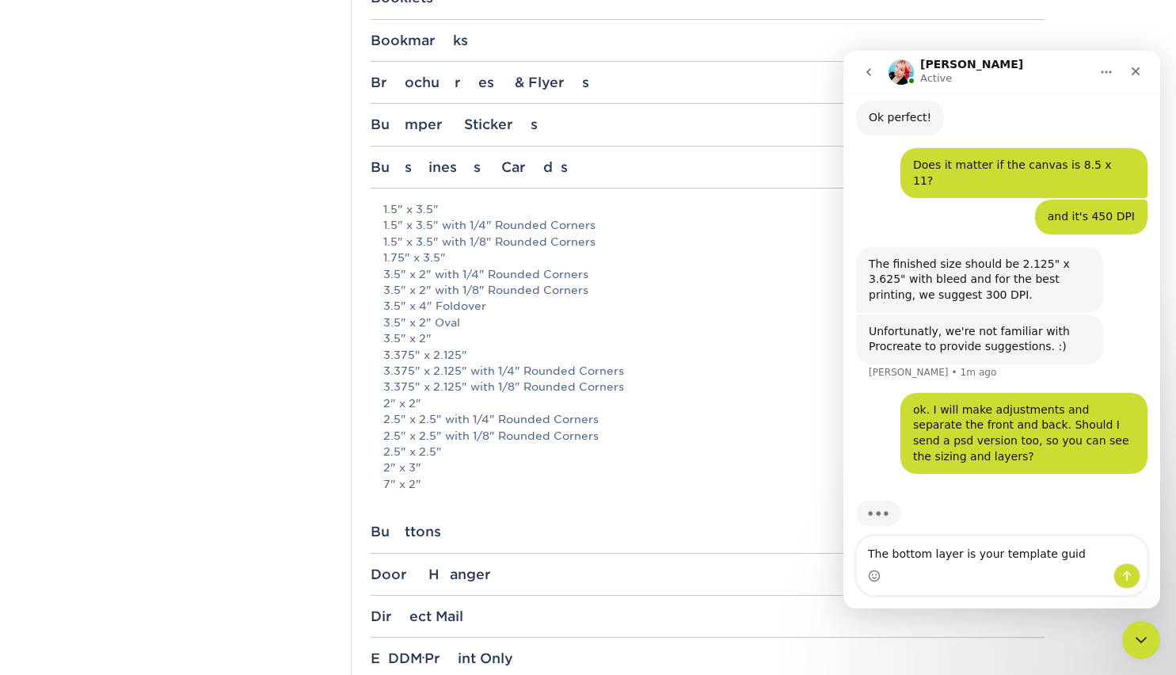
type textarea "The bottom layer is your template guide"
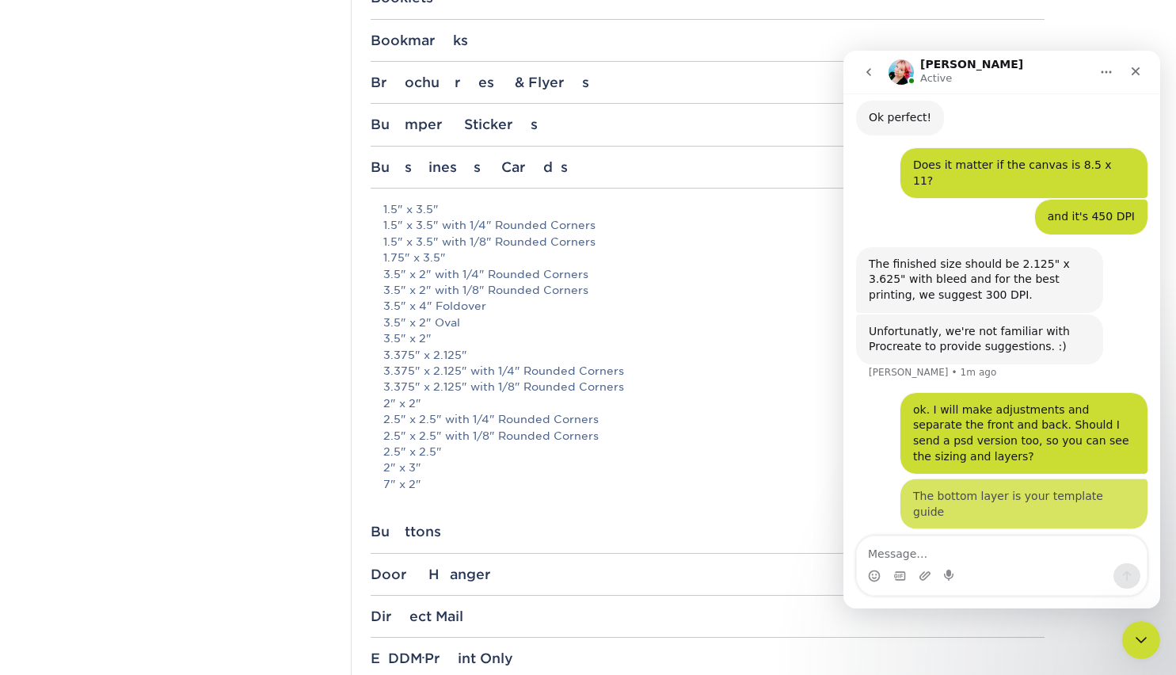
scroll to position [962, 0]
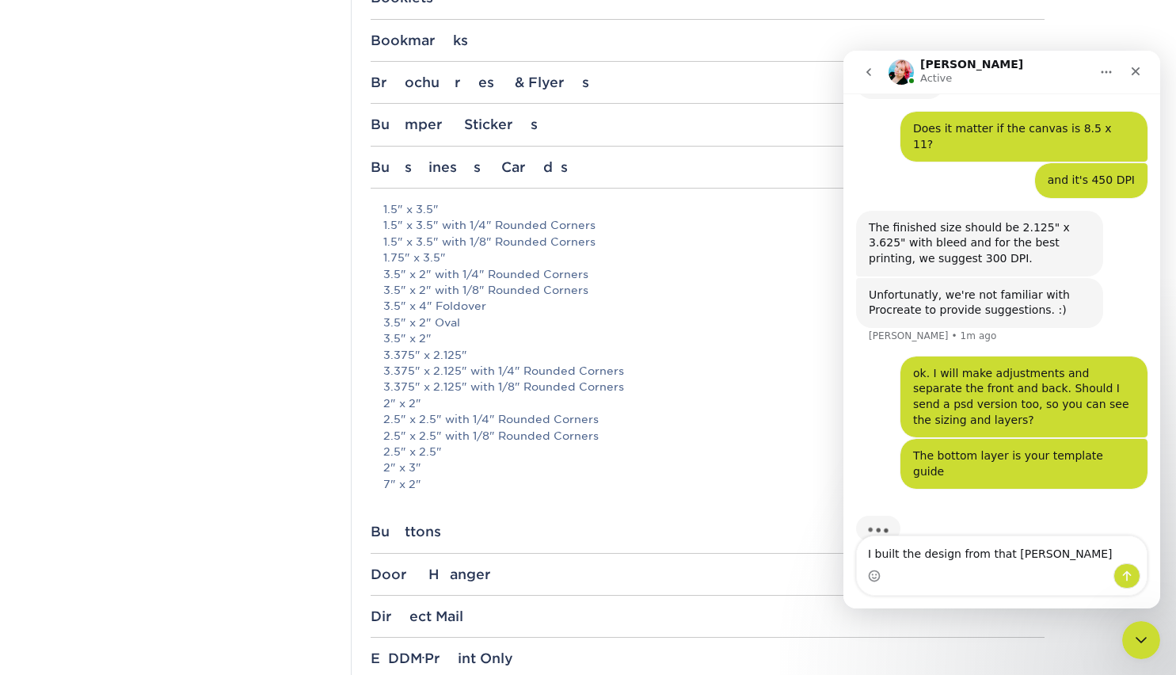
type textarea "I built the design from that sizing"
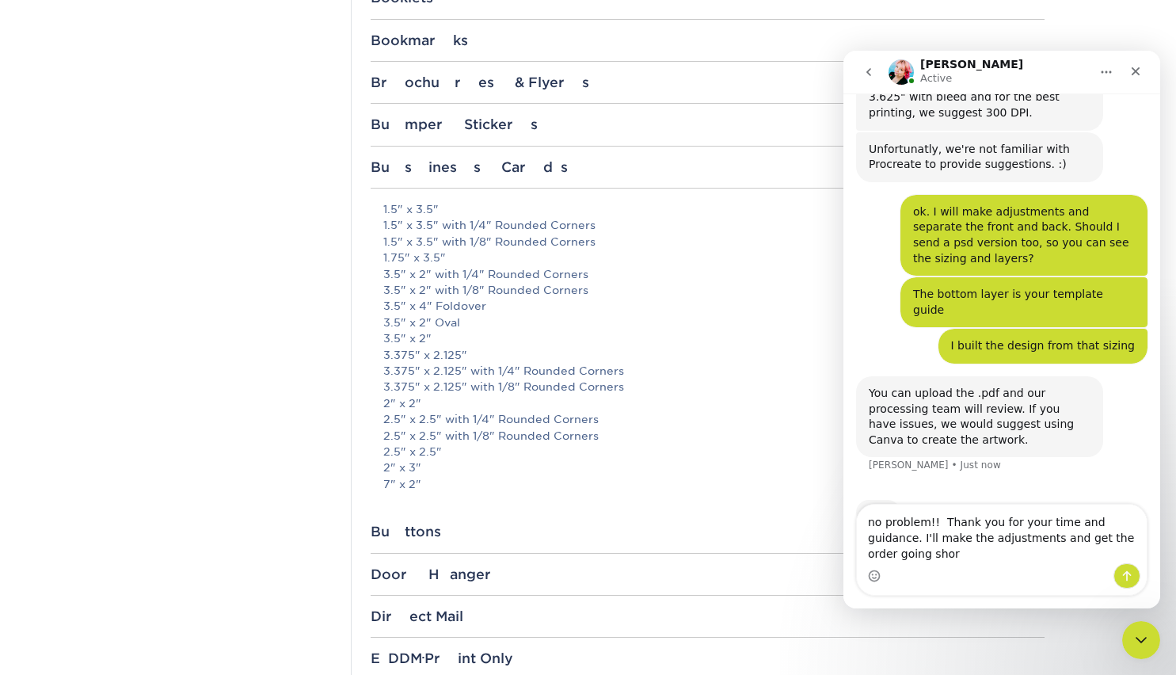
scroll to position [1124, 0]
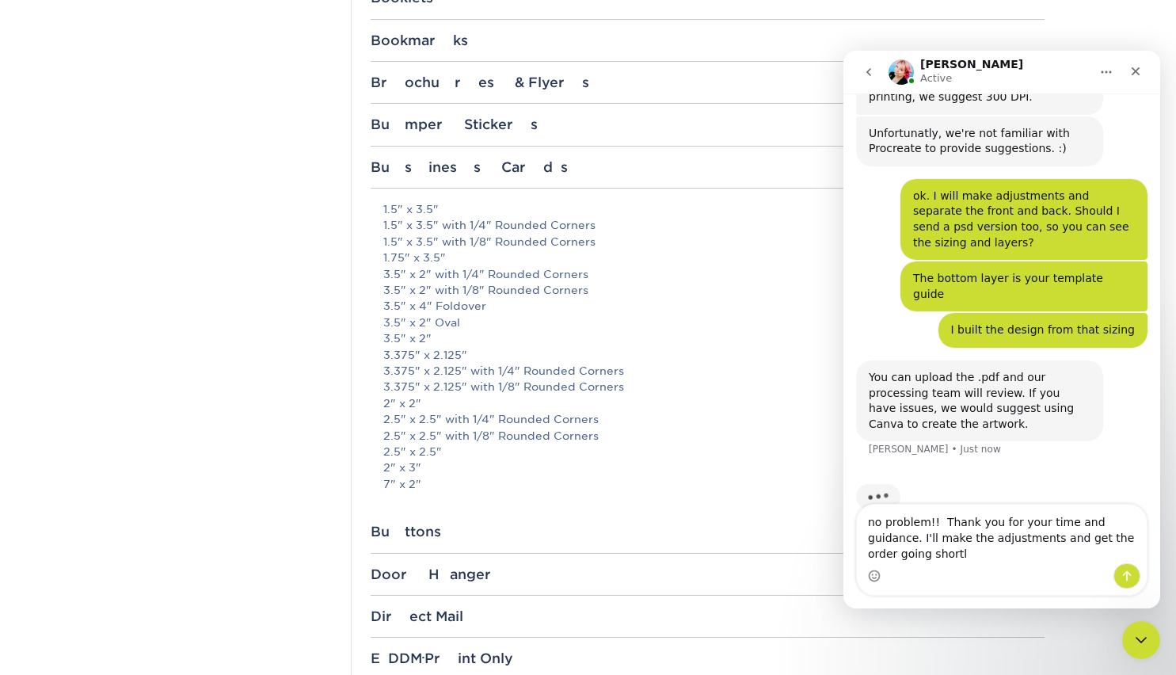
type textarea "no problem!! Thank you for your time and guidance. I'll make the adjustments an…"
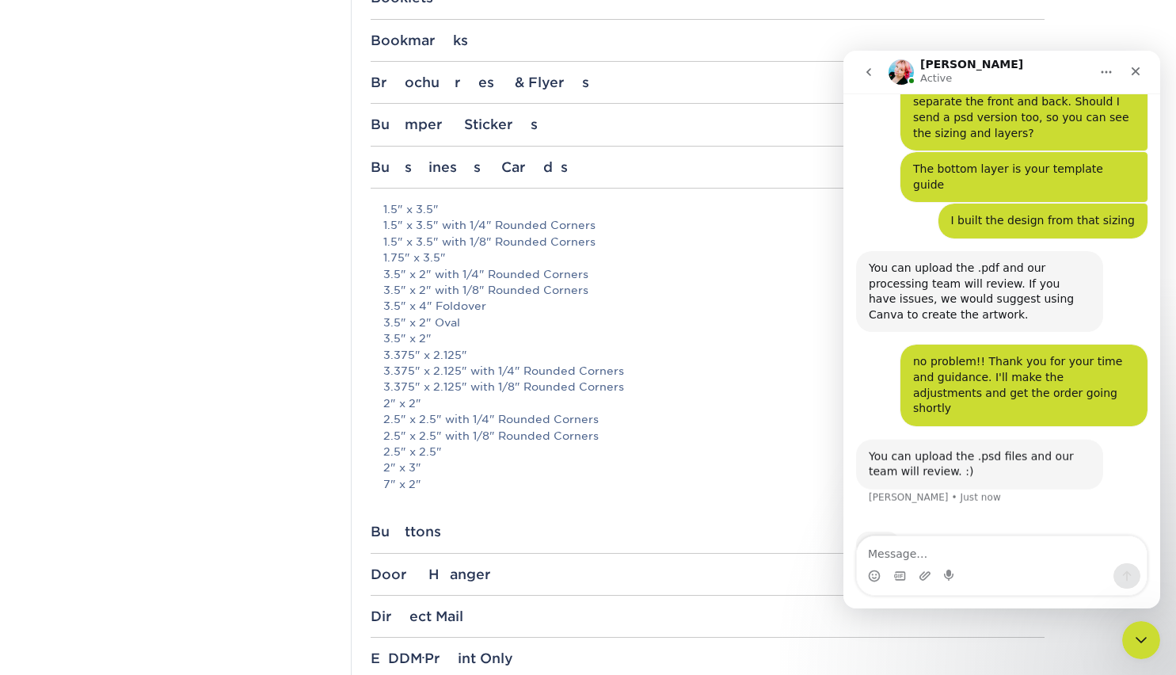
scroll to position [1233, 0]
type textarea "ok"
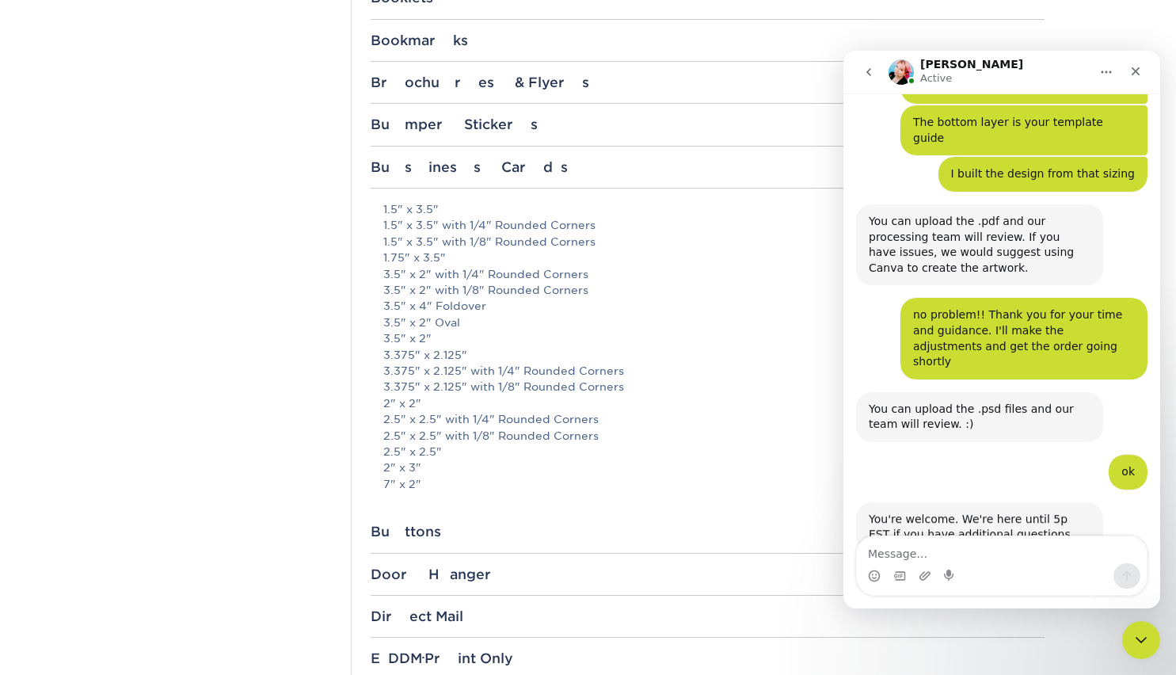
scroll to position [1282, 0]
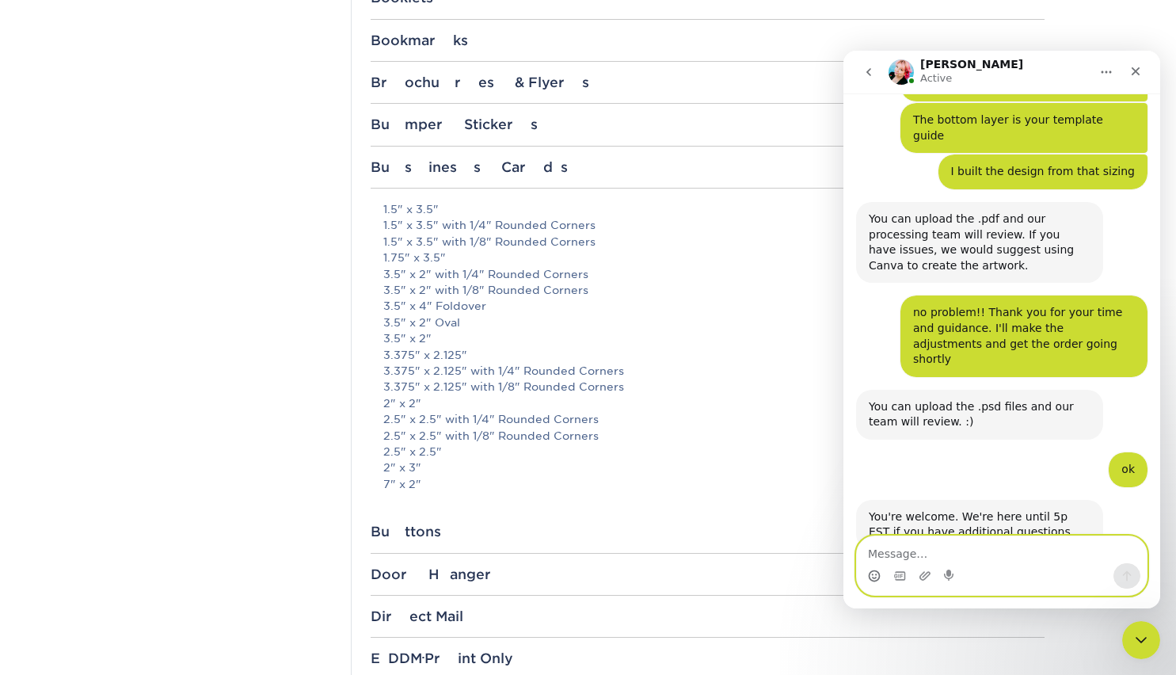
click at [873, 579] on icon "Emoji picker" at bounding box center [874, 576] width 13 height 13
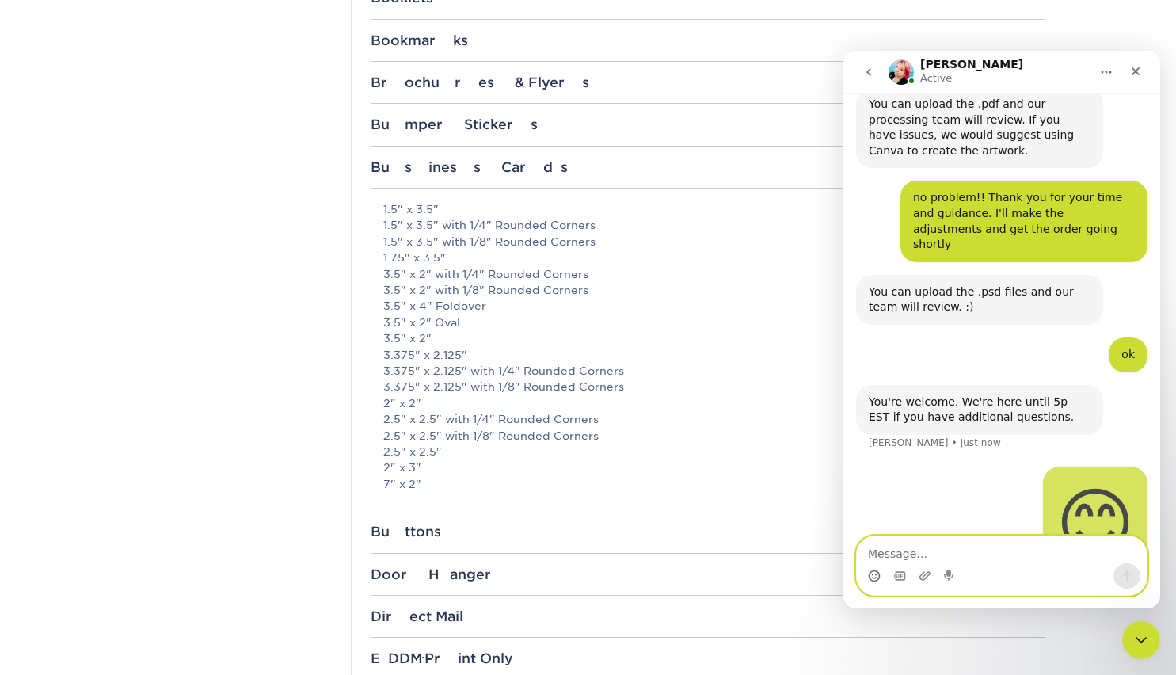
scroll to position [1400, 0]
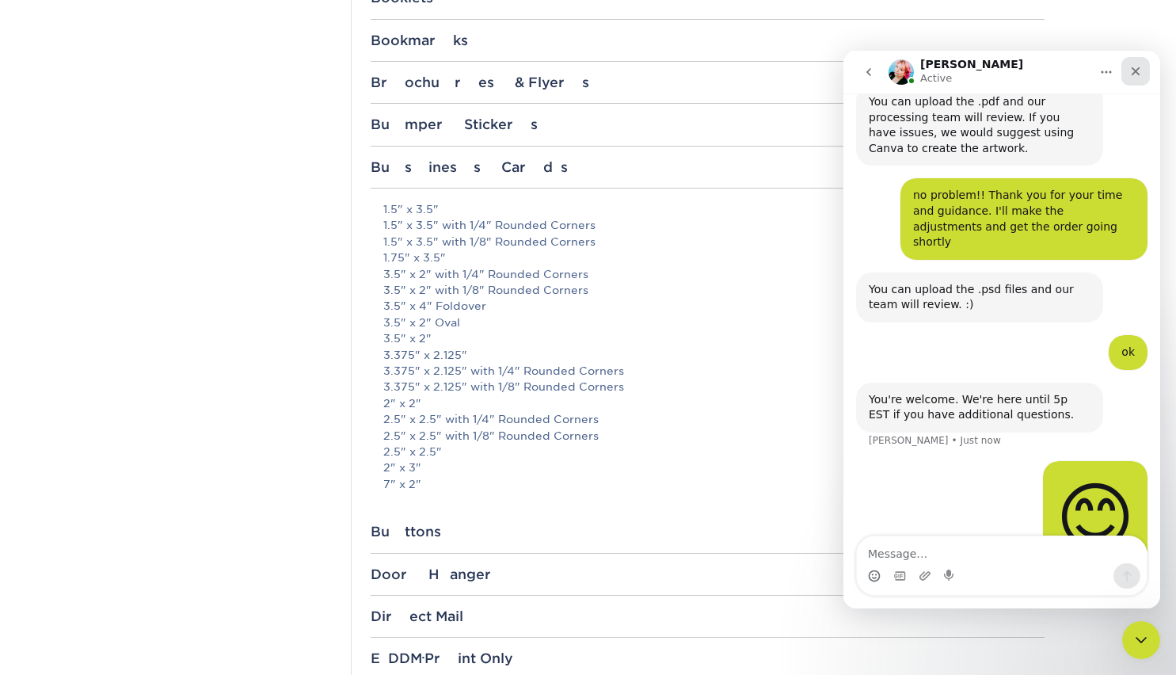
click at [1135, 75] on icon "Close" at bounding box center [1136, 71] width 13 height 13
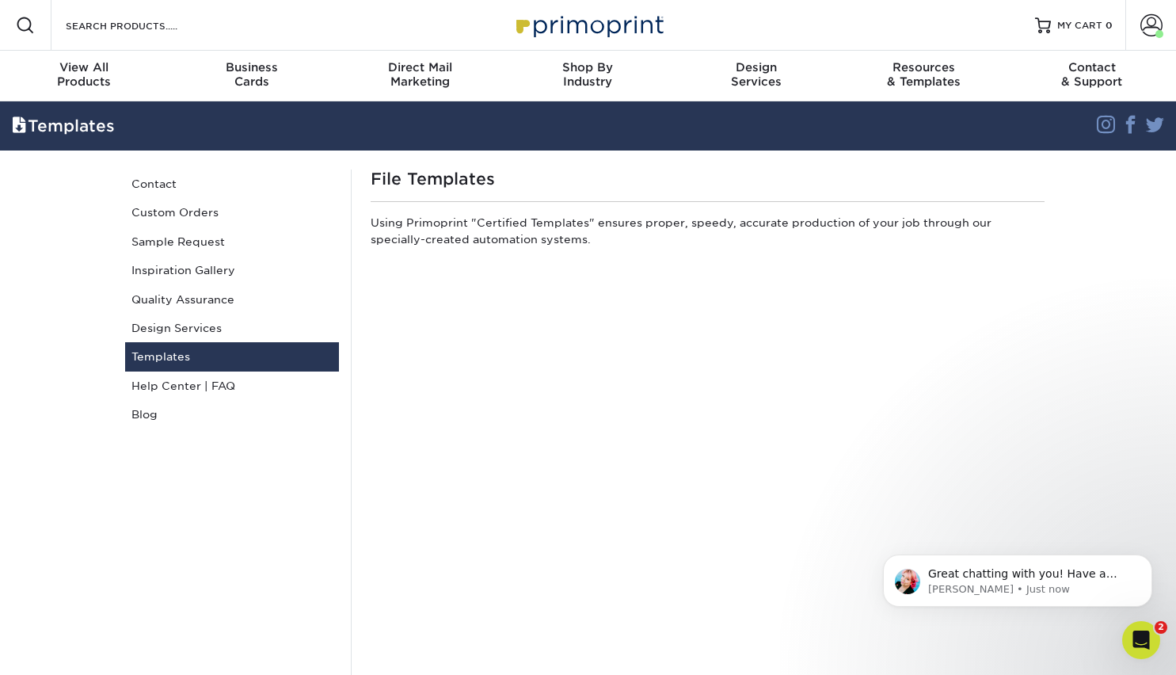
scroll to position [1462, 0]
click at [1143, 638] on icon "Open Intercom Messenger" at bounding box center [1139, 638] width 26 height 26
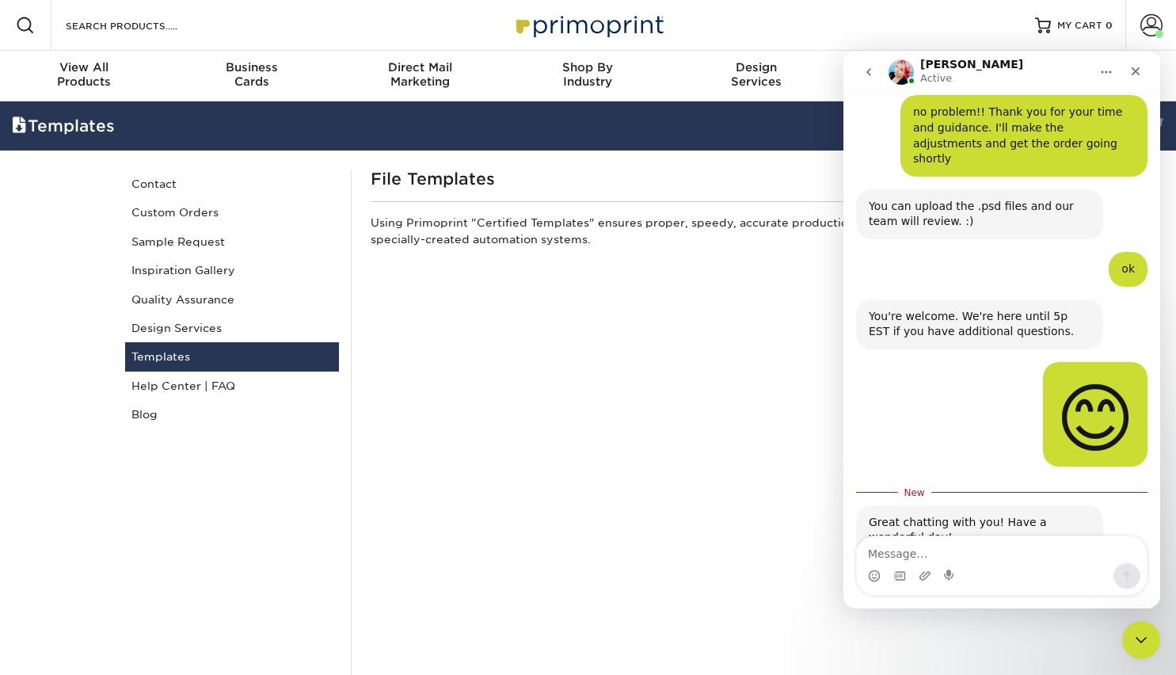
scroll to position [1488, 0]
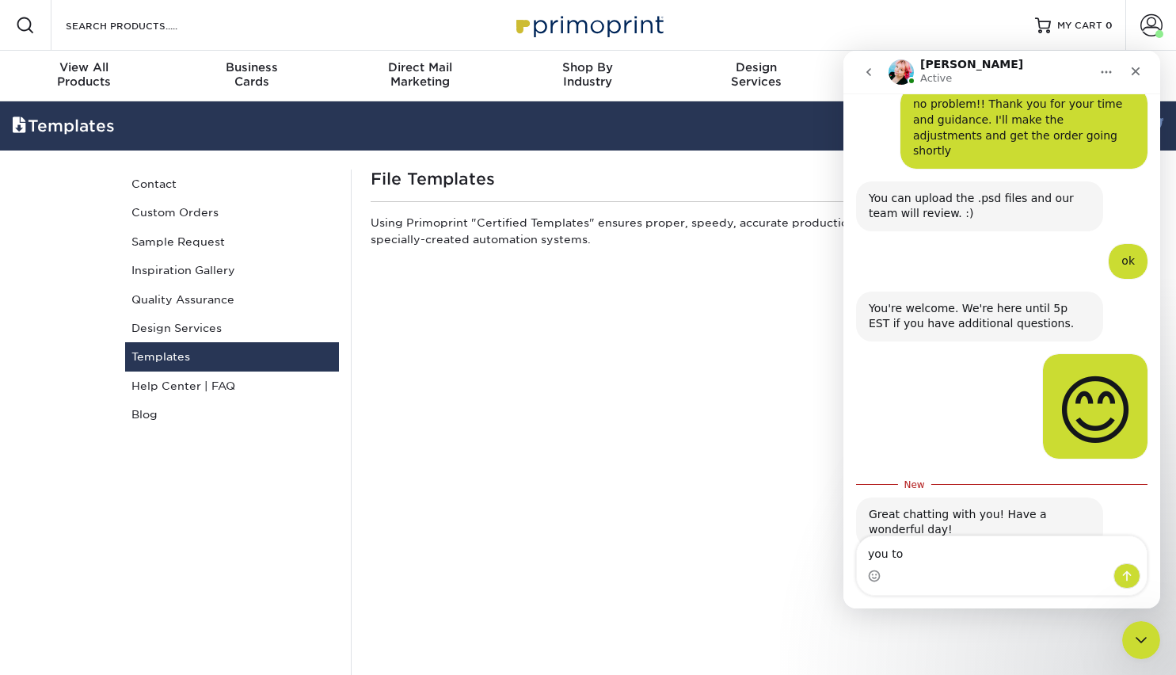
type textarea "you too"
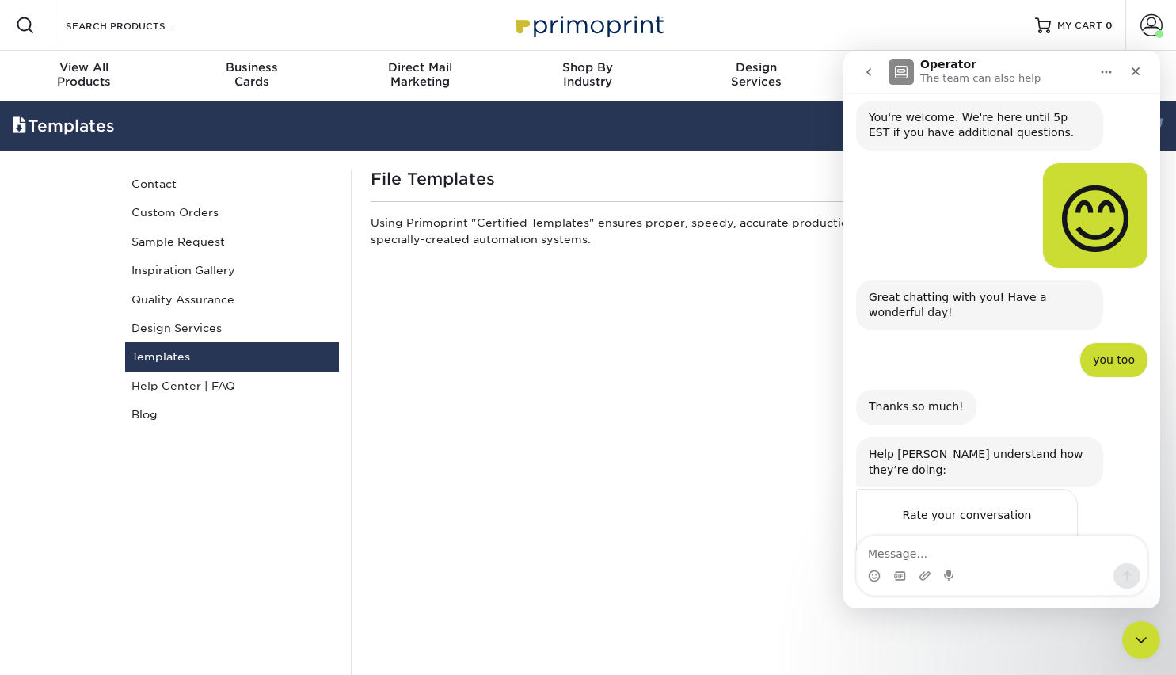
scroll to position [1683, 0]
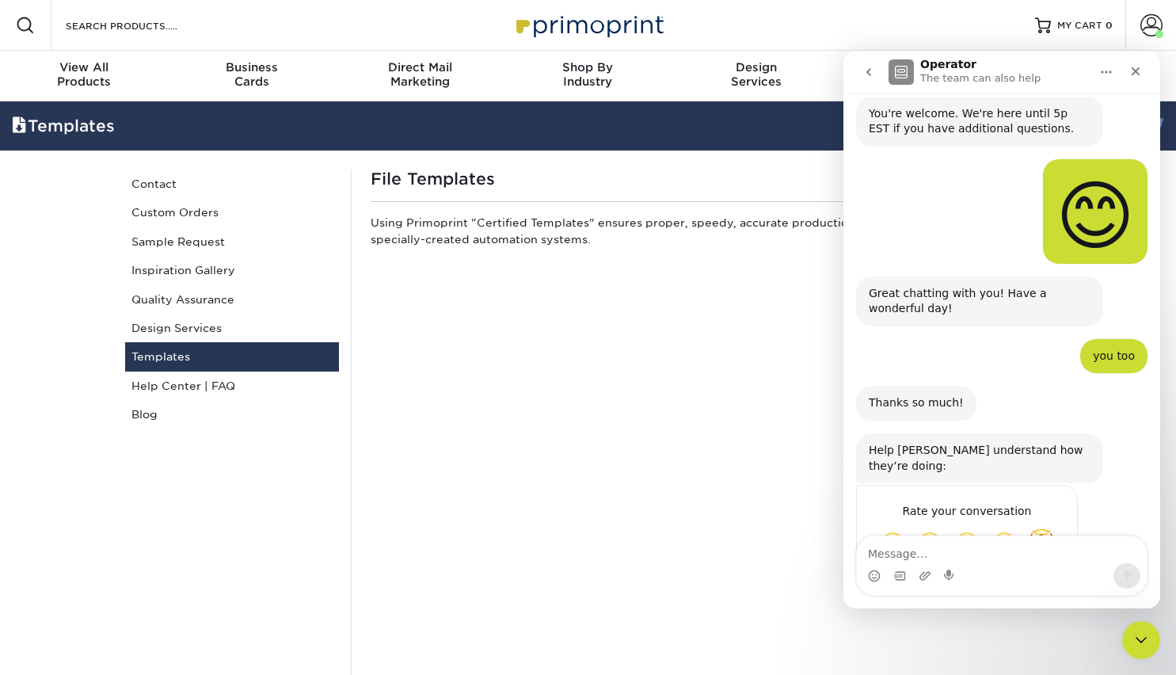
click at [1038, 528] on span "Amazing" at bounding box center [1041, 542] width 29 height 29
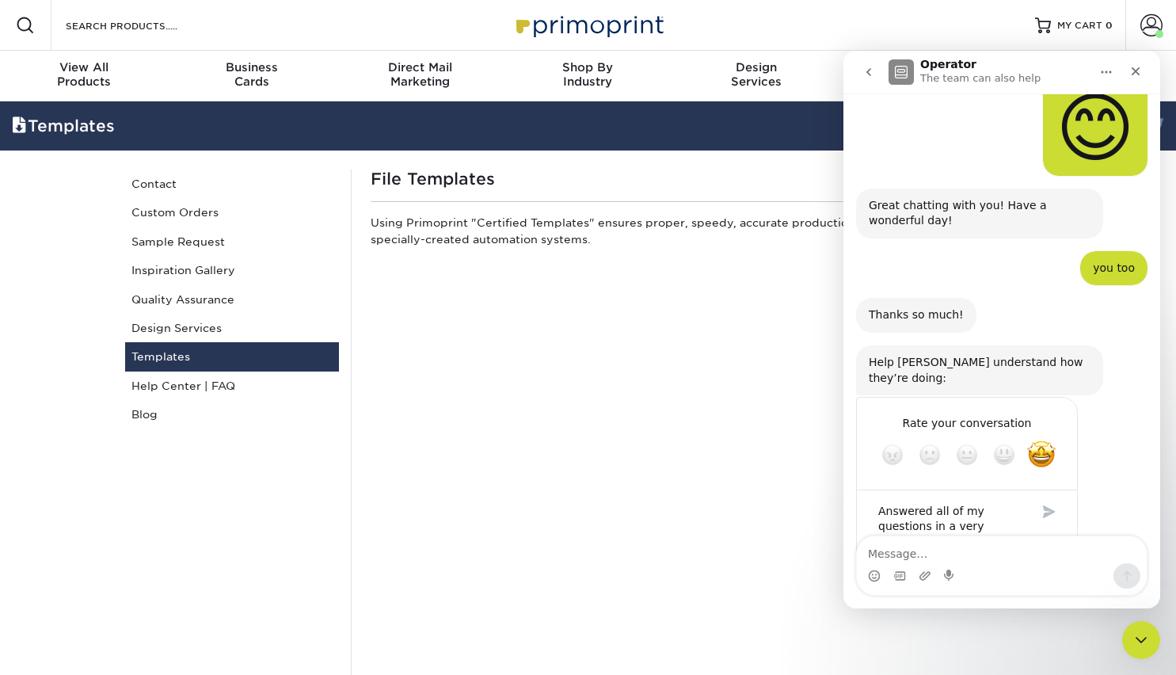
scroll to position [1786, 0]
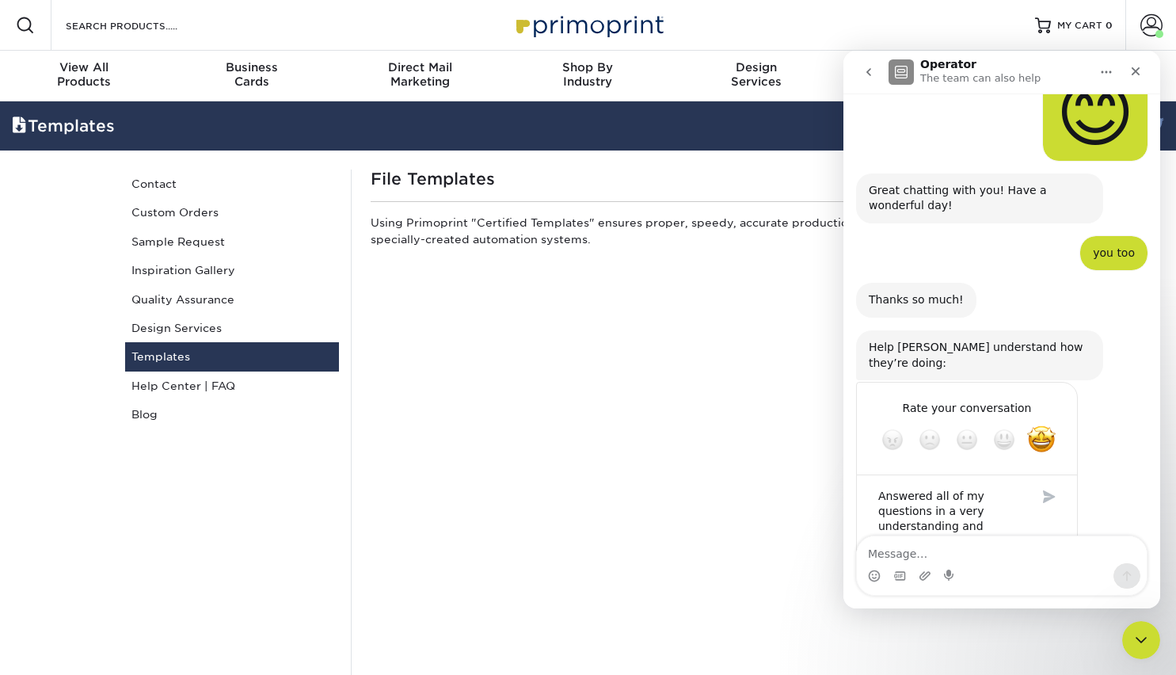
click at [1016, 498] on textarea "Answered all of my questions in a very understanding and upbeat way. I've alway…" at bounding box center [951, 533] width 165 height 109
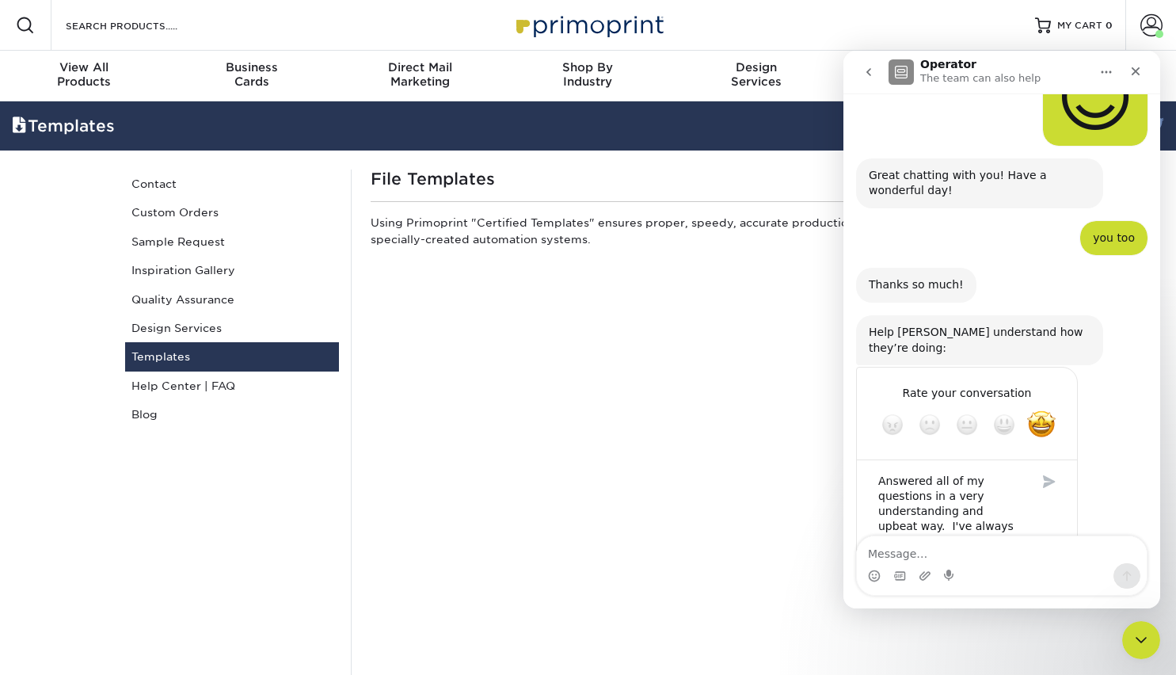
type textarea "Answered all of my questions in a very understanding and upbeat way. I've alway…"
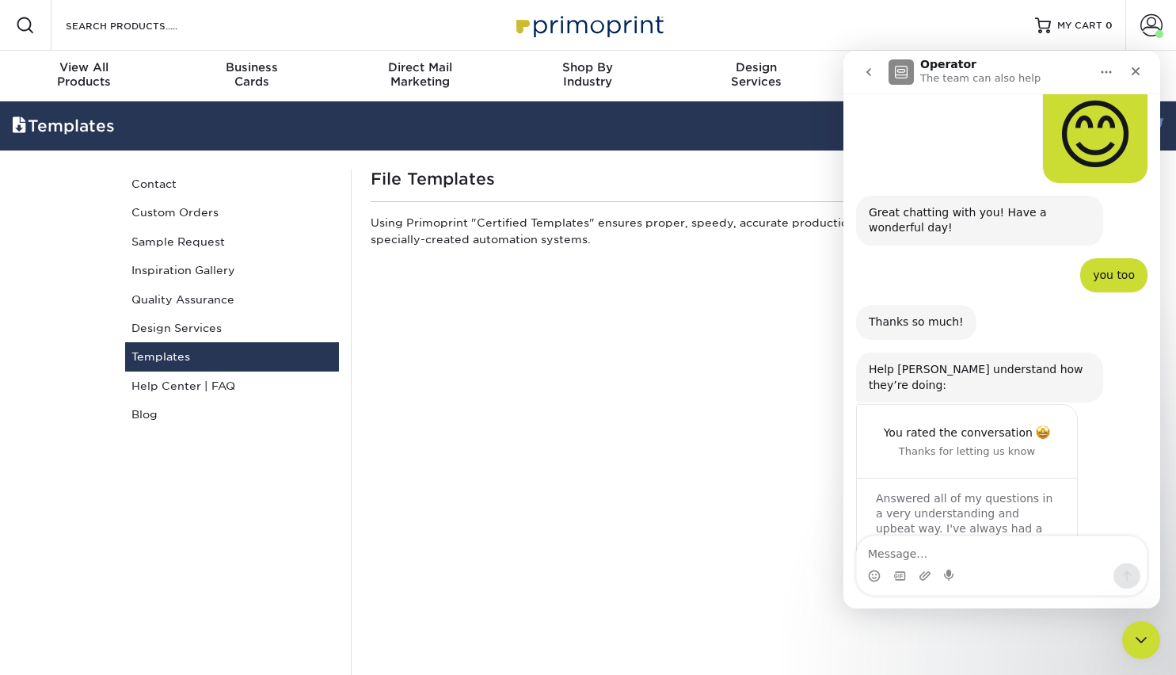
scroll to position [1766, 0]
click at [1141, 67] on icon "Close" at bounding box center [1136, 71] width 13 height 13
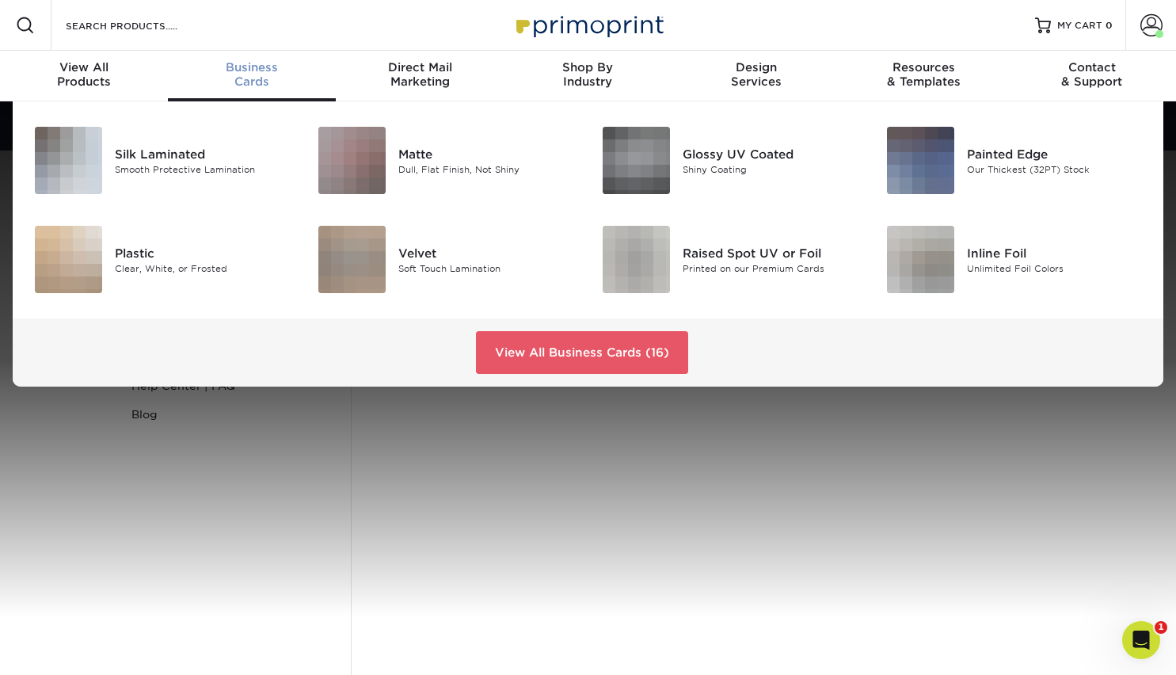
click at [257, 72] on span "Business" at bounding box center [252, 67] width 168 height 14
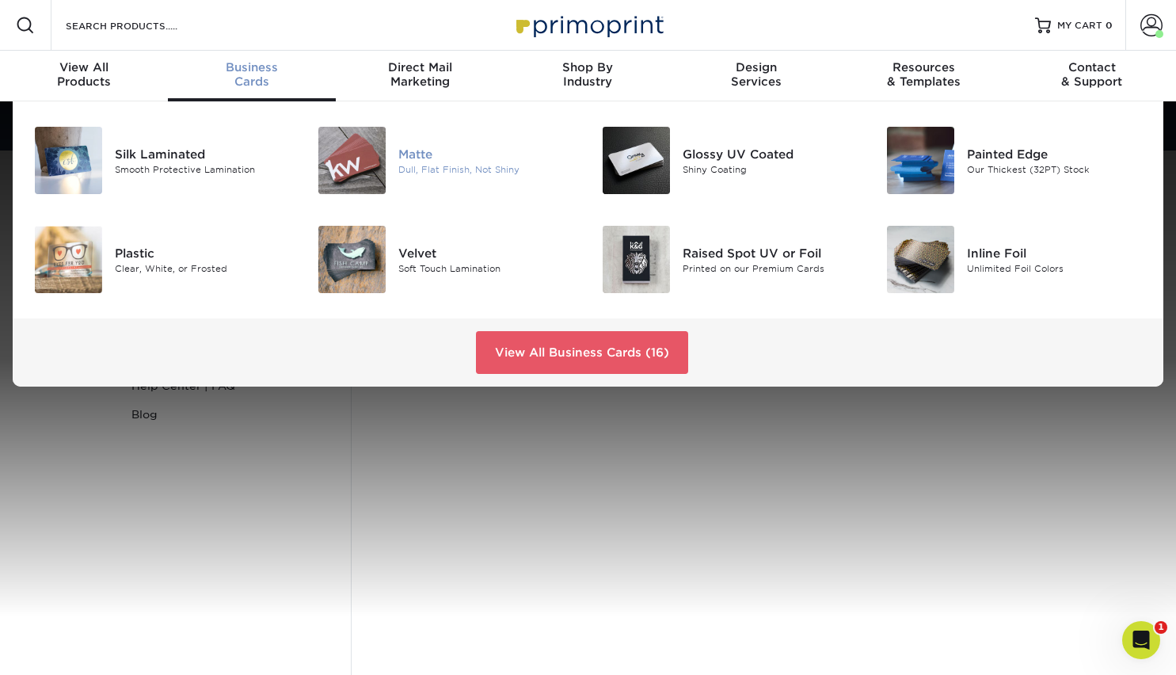
click at [398, 151] on div at bounding box center [351, 160] width 95 height 67
